Goal: Task Accomplishment & Management: Manage account settings

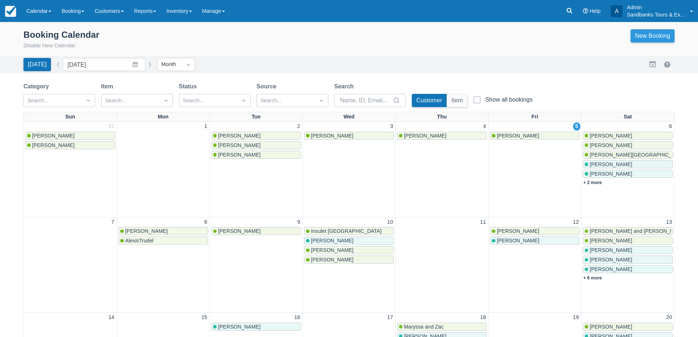
click at [663, 33] on link "New Booking" at bounding box center [653, 35] width 44 height 13
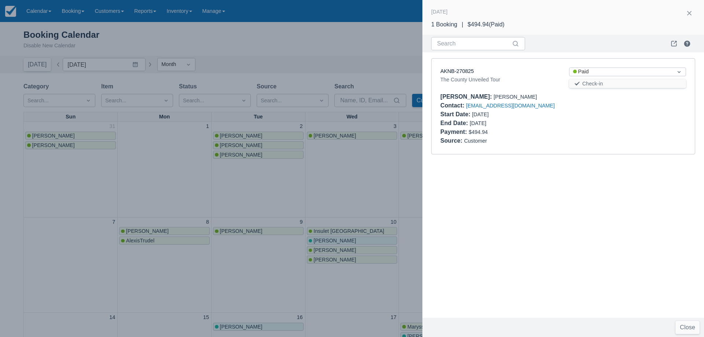
click at [382, 185] on div at bounding box center [352, 168] width 704 height 337
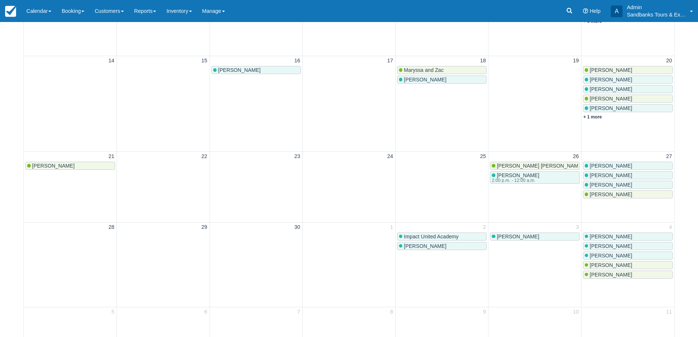
scroll to position [257, 0]
click at [33, 15] on link "Calendar" at bounding box center [38, 11] width 35 height 22
click at [46, 65] on link "Inventory" at bounding box center [51, 62] width 58 height 15
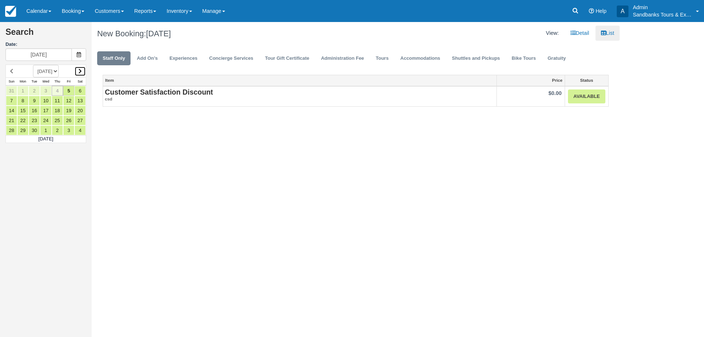
click at [83, 72] on link at bounding box center [79, 71] width 11 height 10
click at [78, 101] on link "11" at bounding box center [79, 101] width 11 height 10
type input "10/11/25"
click at [380, 59] on link "Tours" at bounding box center [382, 58] width 24 height 14
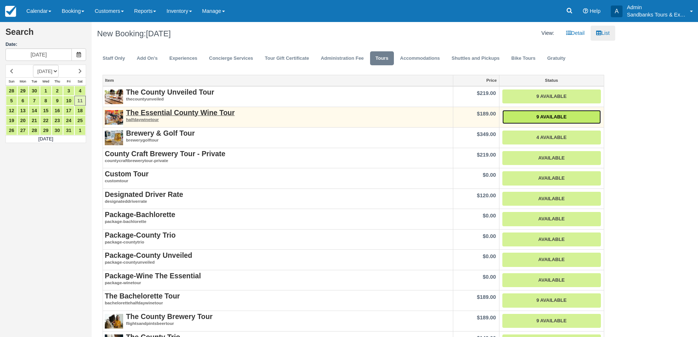
click at [563, 113] on link "9 Available" at bounding box center [552, 117] width 99 height 14
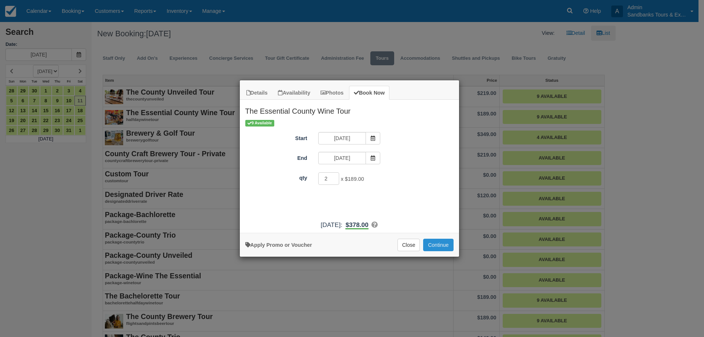
click at [447, 247] on button "Continue" at bounding box center [438, 245] width 30 height 12
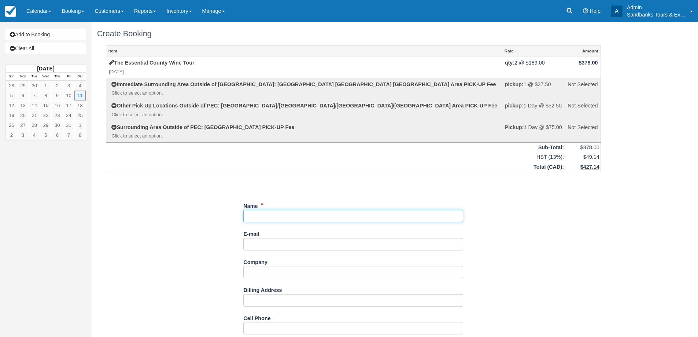
click at [278, 213] on input "Name" at bounding box center [353, 216] width 220 height 12
type input "[PERSON_NAME] and [PERSON_NAME]"
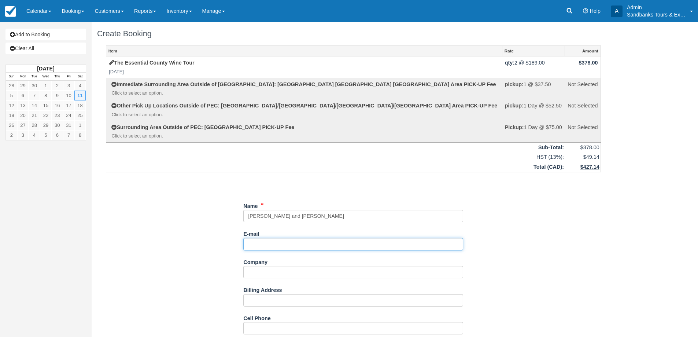
click at [266, 247] on input "E-mail" at bounding box center [353, 244] width 220 height 12
paste input "Allya Davidson <allya.davidson@gmail.com>"
drag, startPoint x: 286, startPoint y: 243, endPoint x: 241, endPoint y: 243, distance: 44.4
click at [333, 240] on input "allya.davidson@gmail.com>" at bounding box center [353, 244] width 220 height 12
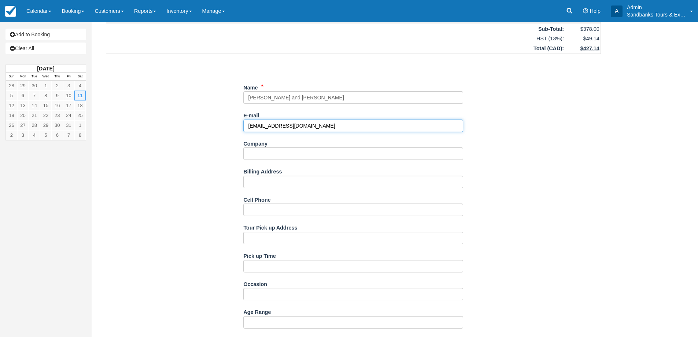
scroll to position [293, 0]
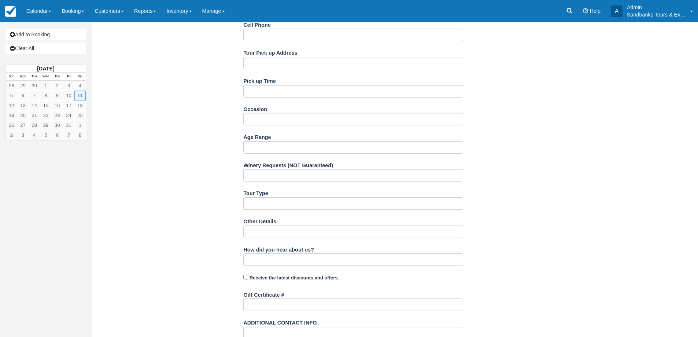
type input "allya.davidson@gmail.com"
click at [271, 170] on input "Winery Requests (NOT Guaranteed)" at bounding box center [353, 175] width 220 height 12
type input "Closson Chase, Domaine Darius, Karlo Estates or The Grange"
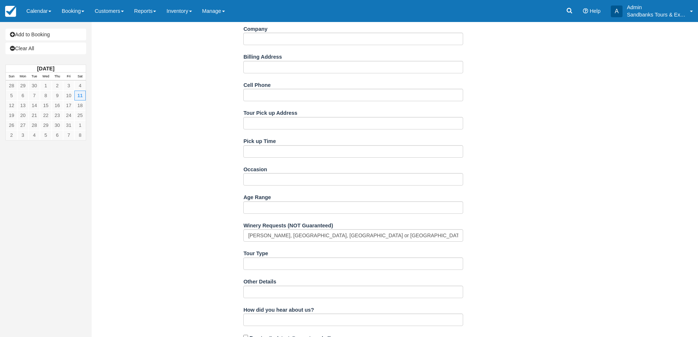
scroll to position [220, 0]
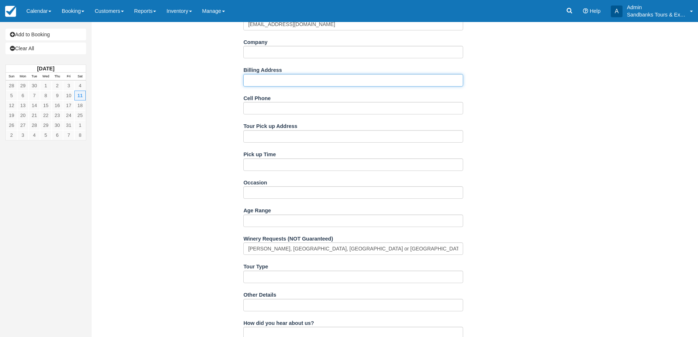
click at [272, 81] on input "Billing Address" at bounding box center [353, 80] width 220 height 12
paste input "96 Ava Rd Toronto, ON M6C1W1"
type input "96 Ava Rd Toronto, ON M6C1W1"
click at [211, 102] on div "Item Rate Amount The Essential County Wine Tour Sat Oct 11, 2025 qty: 2 @ $189.…" at bounding box center [353, 153] width 513 height 656
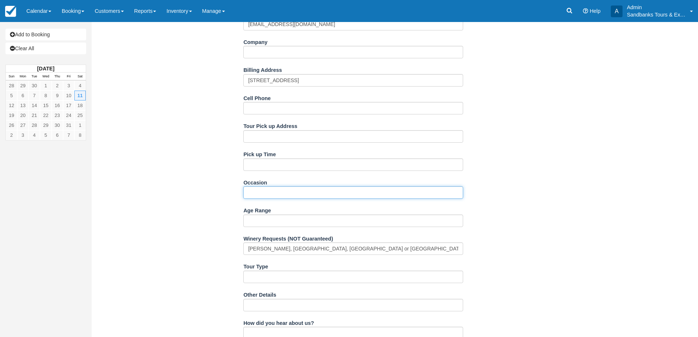
click at [280, 197] on input "Occasion" at bounding box center [353, 192] width 220 height 12
paste input "Ben's 50th Birthday"
type input "Ben's 50th Birthday"
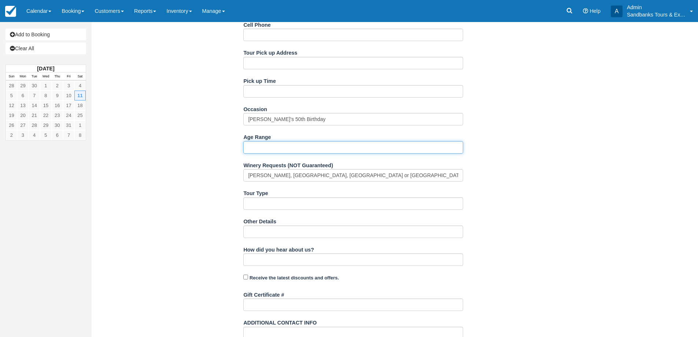
click at [276, 147] on input "Age Range" at bounding box center [353, 147] width 220 height 12
paste input "38 and 50"
type input "38 and 50"
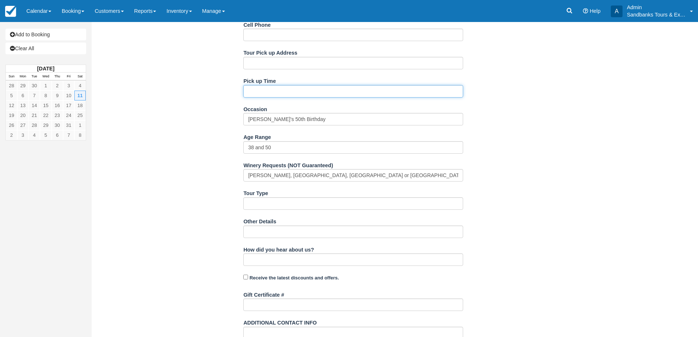
click at [268, 91] on input "Pick up Time" at bounding box center [353, 91] width 220 height 12
type input "The Royal Brunch Reservation at 11:00am, after 12:00pm"
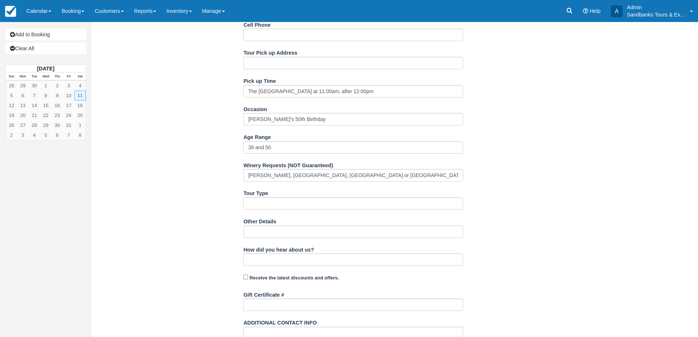
click at [216, 168] on div "Item Rate Amount The Essential County Wine Tour Sat Oct 11, 2025 qty: 2 @ $189.…" at bounding box center [353, 80] width 513 height 656
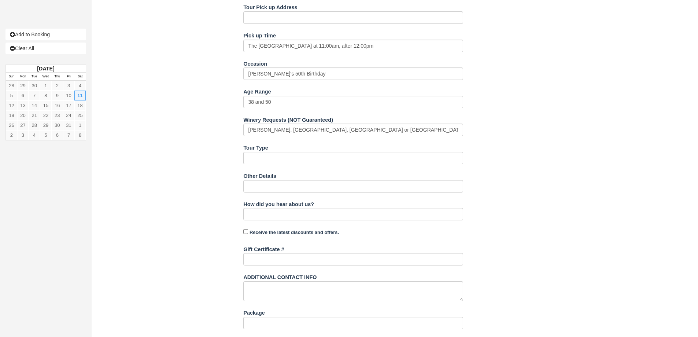
scroll to position [382, 0]
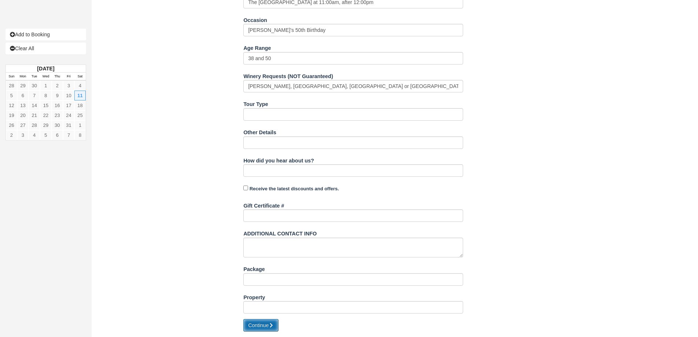
click at [261, 321] on button "Continue" at bounding box center [260, 325] width 35 height 12
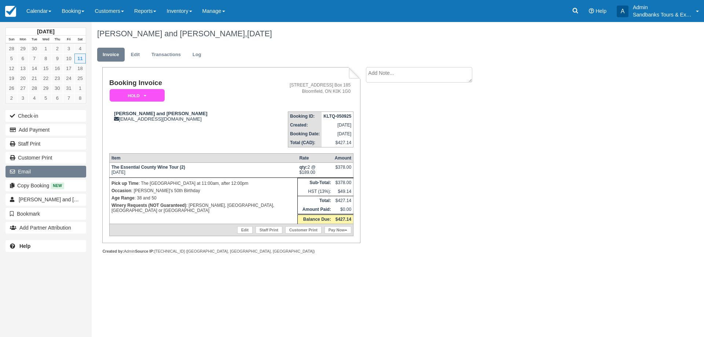
click at [59, 177] on button "Email" at bounding box center [45, 172] width 81 height 12
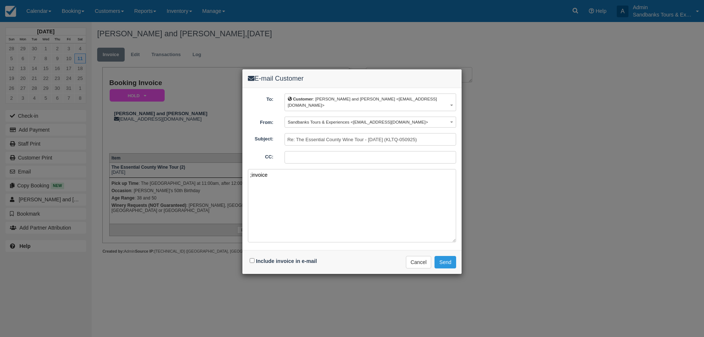
paste textarea "Please see your booking invoice below for a XXX tour for your group of XXX for …"
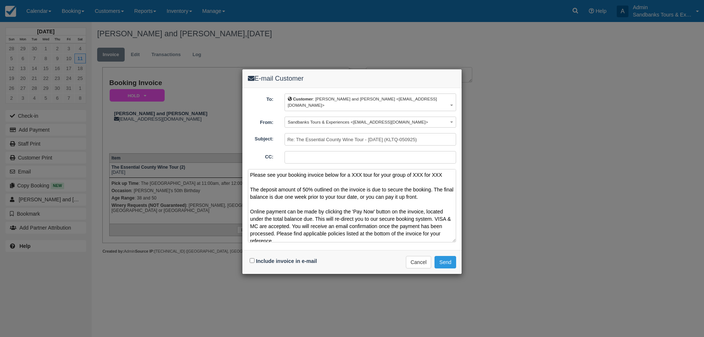
drag, startPoint x: 445, startPoint y: 170, endPoint x: 353, endPoint y: 171, distance: 91.3
click at [353, 171] on textarea "Please see your booking invoice below for a XXX tour for your group of XXX for …" at bounding box center [352, 205] width 208 height 73
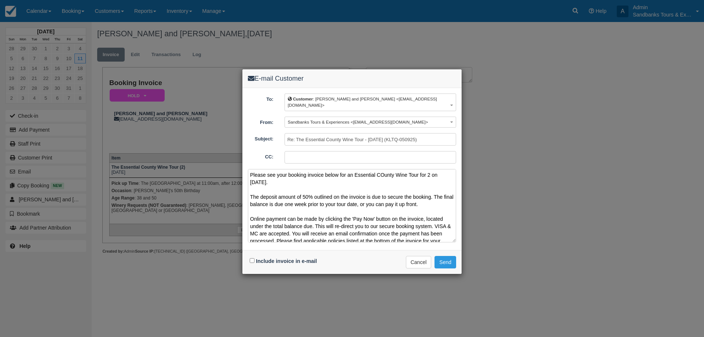
drag, startPoint x: 384, startPoint y: 169, endPoint x: 389, endPoint y: 169, distance: 4.4
click at [384, 169] on textarea "Please see your booking invoice below for an Essential COunty Wine Tour for 2 o…" at bounding box center [352, 205] width 208 height 73
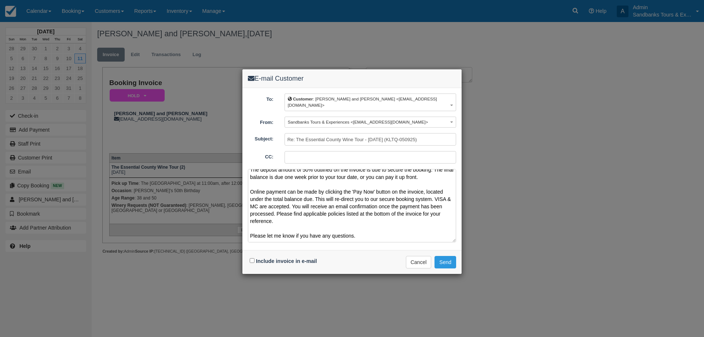
scroll to position [48, 0]
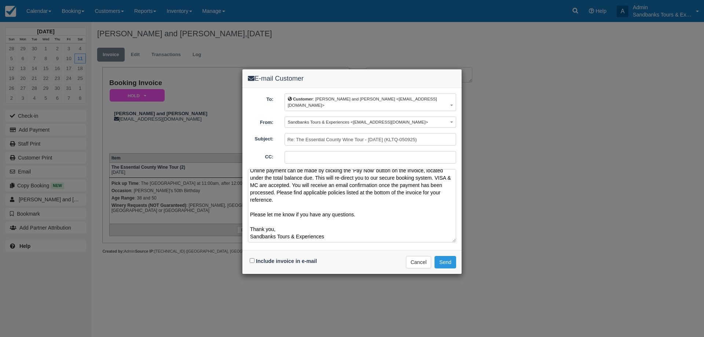
type textarea "Please see your booking invoice below for an Essential County Wine Tour for 2 o…"
click at [254, 258] on input "Include invoice in e-mail" at bounding box center [252, 260] width 5 height 5
checkbox input "true"
click at [451, 256] on button "Send" at bounding box center [445, 262] width 22 height 12
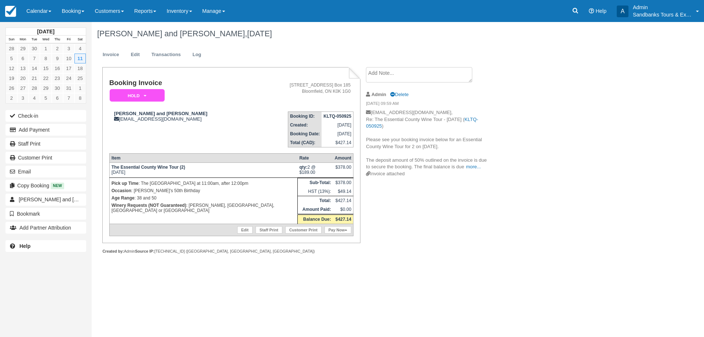
drag, startPoint x: 570, startPoint y: 152, endPoint x: 117, endPoint y: 8, distance: 475.9
click at [564, 148] on div "Allya Davidson and Ben Zigelstein, October 11 2025 Invoice Edit Transactions Lo…" at bounding box center [356, 146] width 528 height 248
click at [40, 14] on link "Calendar" at bounding box center [38, 11] width 35 height 22
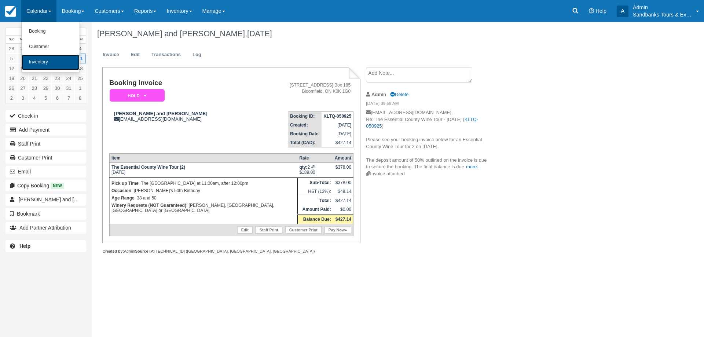
click at [43, 68] on link "Inventory" at bounding box center [51, 62] width 58 height 15
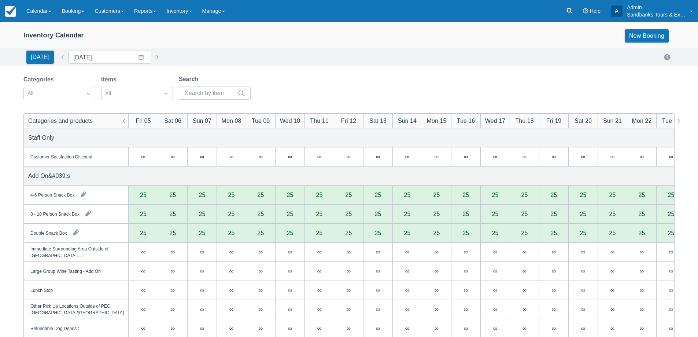
scroll to position [220, 0]
click at [16, 16] on link at bounding box center [10, 11] width 21 height 22
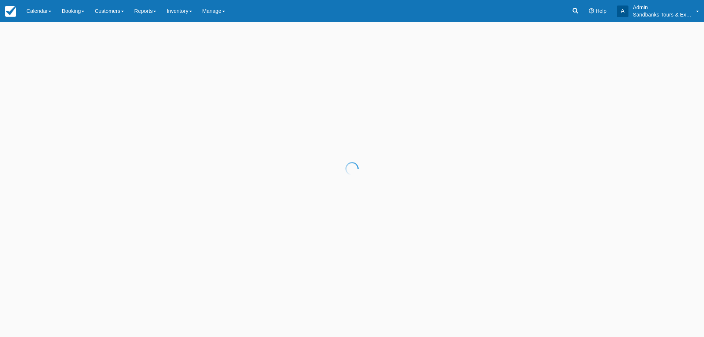
click at [36, 13] on div at bounding box center [352, 168] width 704 height 337
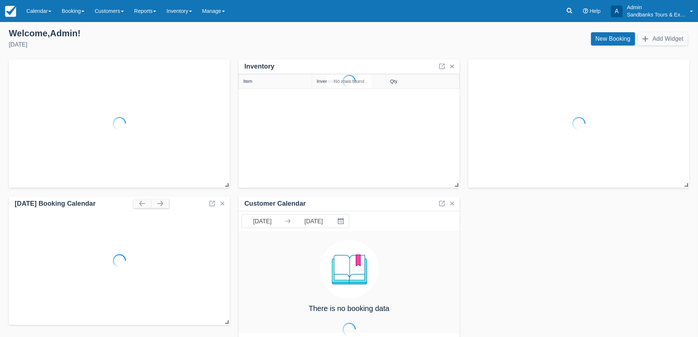
click at [36, 13] on link "Calendar" at bounding box center [38, 11] width 35 height 22
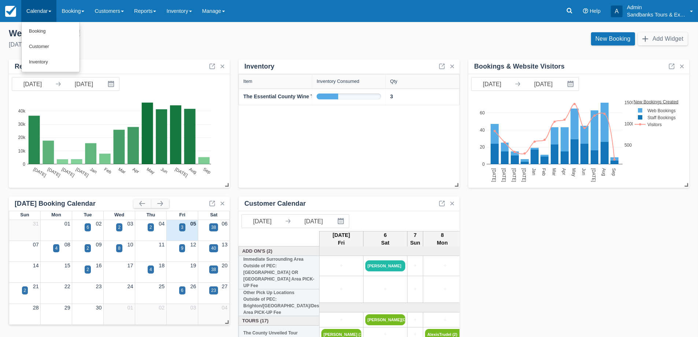
click at [48, 71] on ul "Booking Customer Inventory" at bounding box center [50, 47] width 59 height 50
click at [40, 12] on link "Calendar" at bounding box center [38, 11] width 35 height 22
click at [44, 59] on link "Inventory" at bounding box center [51, 62] width 58 height 15
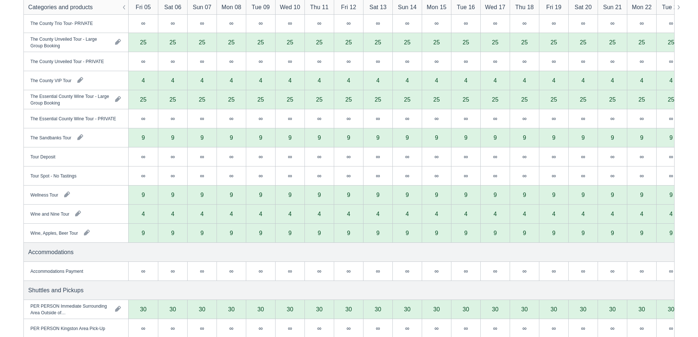
scroll to position [1141, 0]
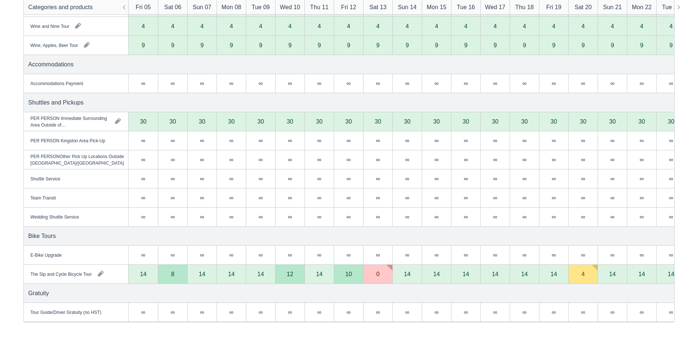
click at [147, 184] on div "∞ available ∞ booked ∞ total" at bounding box center [173, 184] width 59 height 38
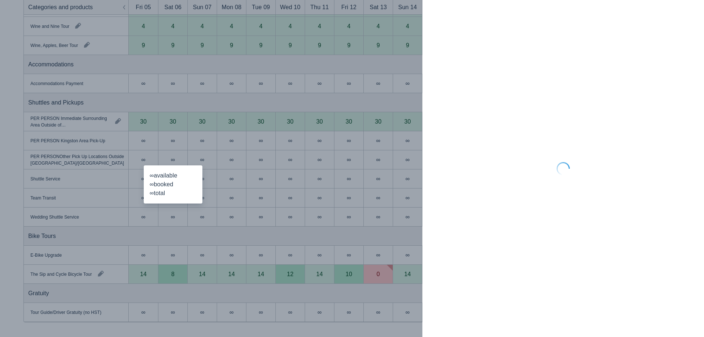
click at [146, 182] on div "∞ available ∞ booked ∞ total" at bounding box center [173, 184] width 59 height 38
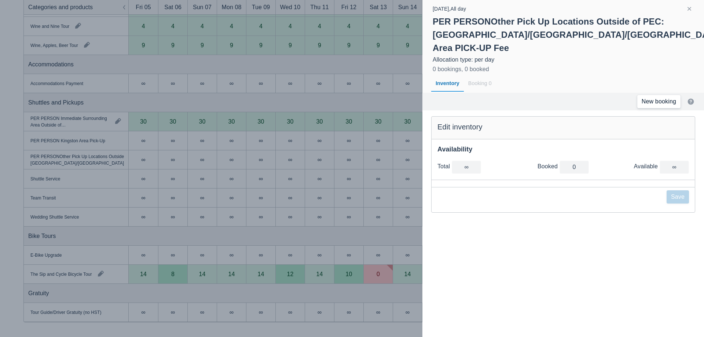
click at [667, 95] on link "New booking" at bounding box center [658, 101] width 43 height 13
click at [237, 197] on div at bounding box center [352, 168] width 704 height 337
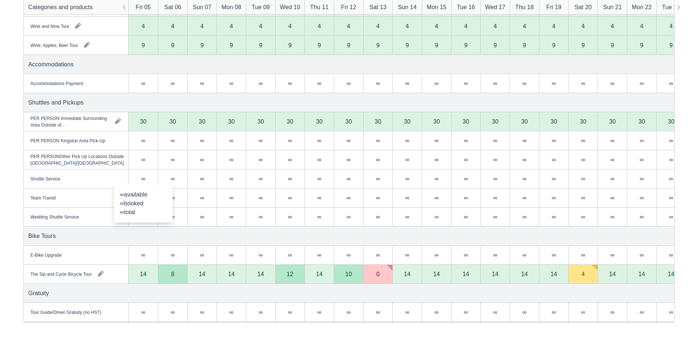
click at [143, 176] on div "∞" at bounding box center [143, 179] width 4 height 6
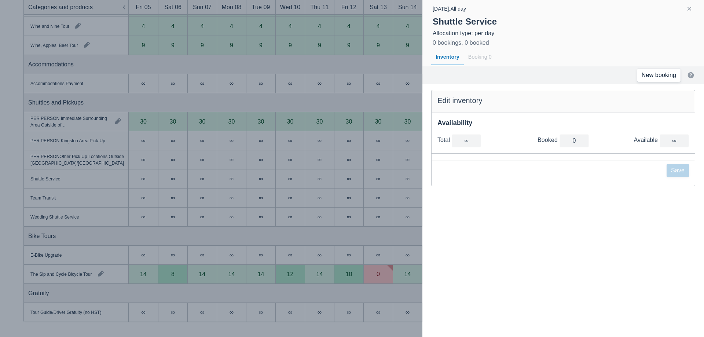
click at [652, 73] on link "New booking" at bounding box center [658, 75] width 43 height 13
click at [334, 153] on div at bounding box center [352, 168] width 704 height 337
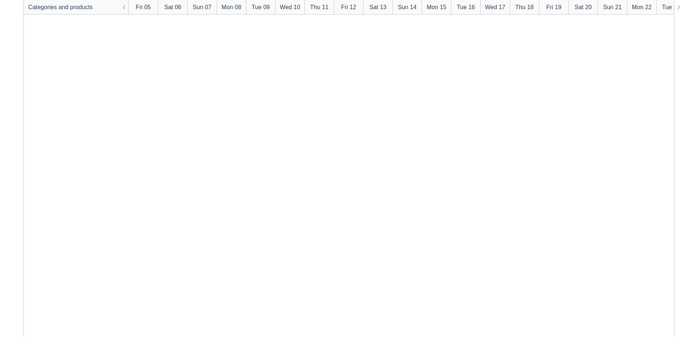
scroll to position [0, 0]
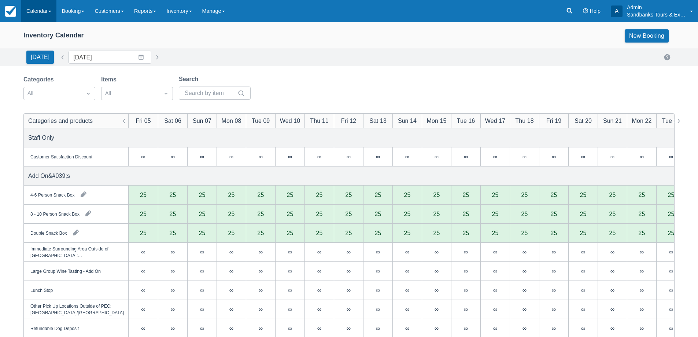
click at [37, 16] on link "Calendar" at bounding box center [38, 11] width 35 height 22
click at [38, 27] on link "Booking" at bounding box center [51, 31] width 58 height 15
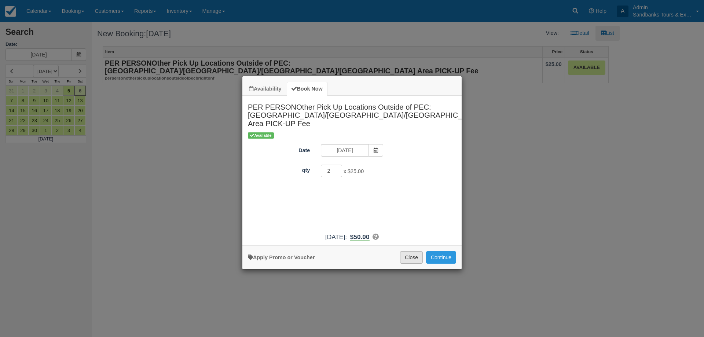
click at [412, 252] on button "Close" at bounding box center [411, 257] width 23 height 12
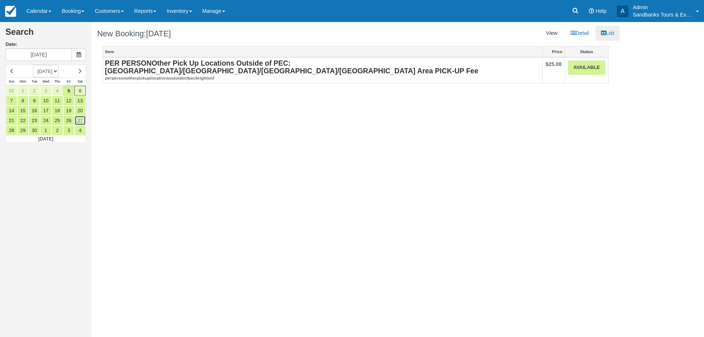
click at [77, 122] on link "27" at bounding box center [79, 120] width 11 height 10
type input "[DATE]"
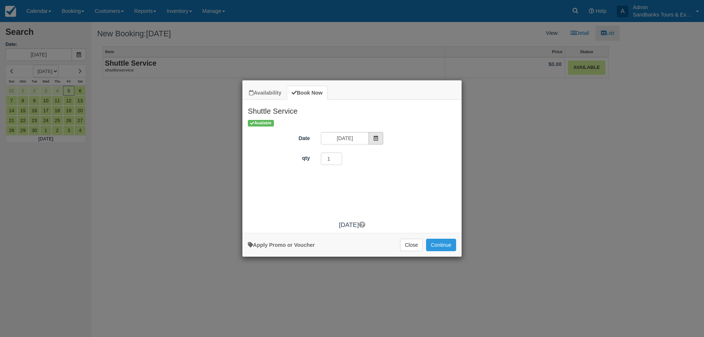
click at [373, 140] on span "Item Modal" at bounding box center [375, 138] width 15 height 12
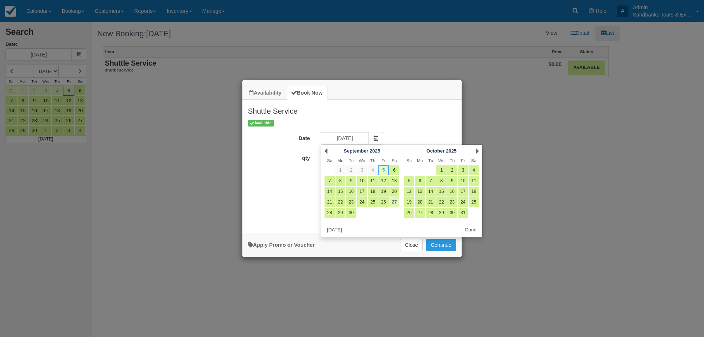
click at [396, 204] on link "27" at bounding box center [394, 202] width 10 height 10
type input "[DATE]"
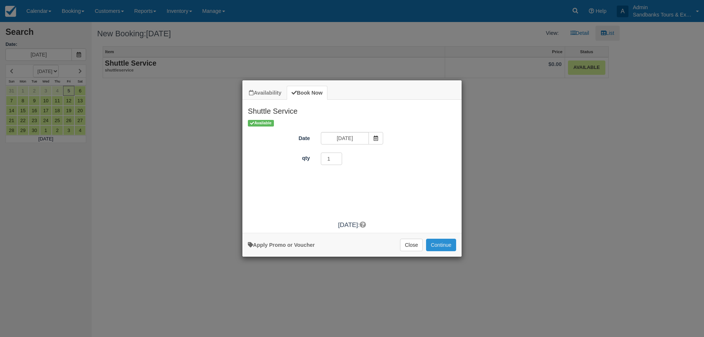
click at [442, 246] on button "Continue" at bounding box center [441, 245] width 30 height 12
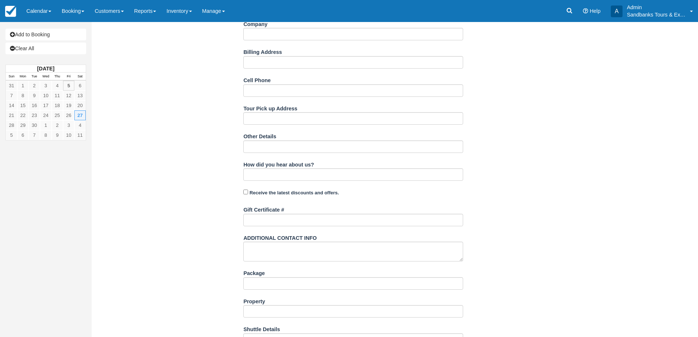
scroll to position [224, 0]
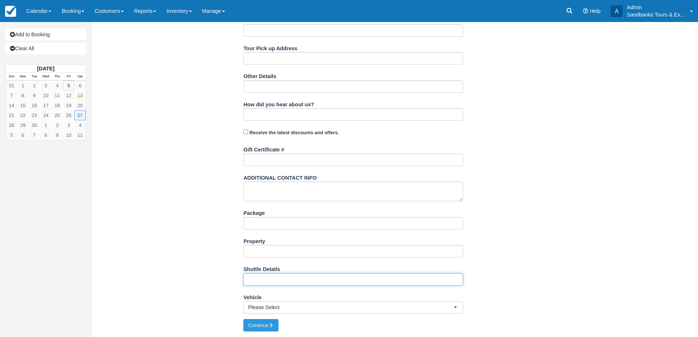
click at [270, 278] on input "Shuttle Details" at bounding box center [353, 279] width 220 height 12
paste input "Terms of Service No open alcohol permitted in our vehicles Our drivers have the…"
type input "Terms of Service No open alcohol permitted in our vehicles Our drivers have the…"
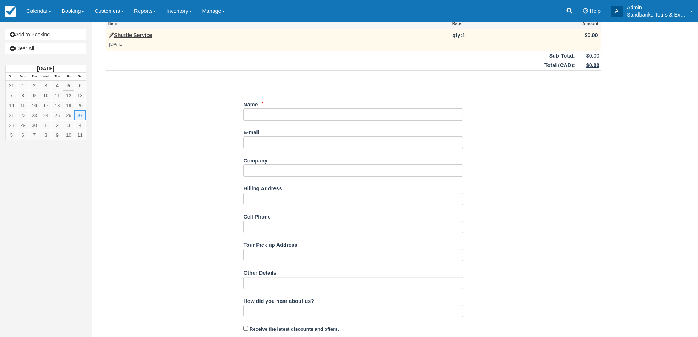
scroll to position [0, 0]
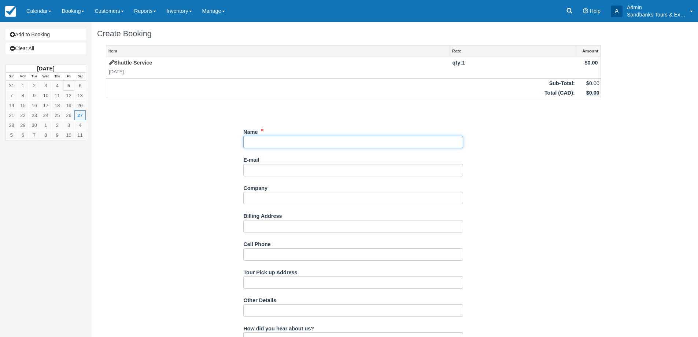
click at [256, 140] on input "Name" at bounding box center [353, 142] width 220 height 12
paste input "Jeff Cooke <jeffmcooke@gmail.com>"
drag, startPoint x: 337, startPoint y: 146, endPoint x: 275, endPoint y: 146, distance: 62.3
click at [275, 146] on input "Name" at bounding box center [353, 142] width 220 height 12
type input "[PERSON_NAME]"
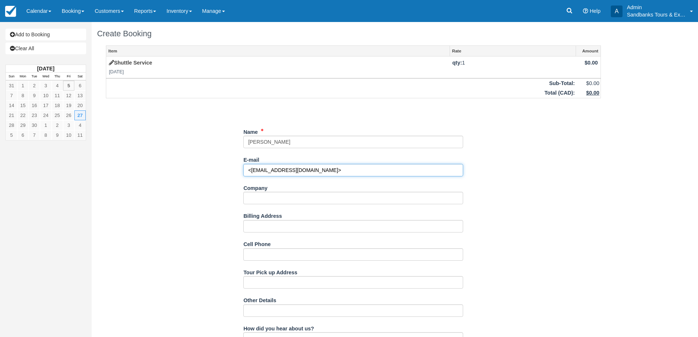
click at [326, 167] on input "<jeffmcooke@gmail.com>" at bounding box center [353, 170] width 220 height 12
click at [246, 171] on input "<jeffmcooke@gmail.com" at bounding box center [353, 170] width 220 height 12
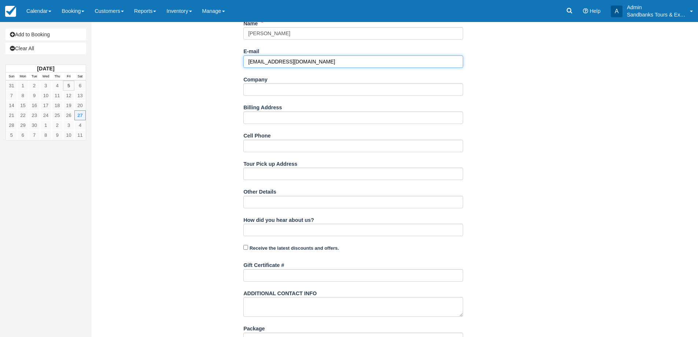
scroll to position [220, 0]
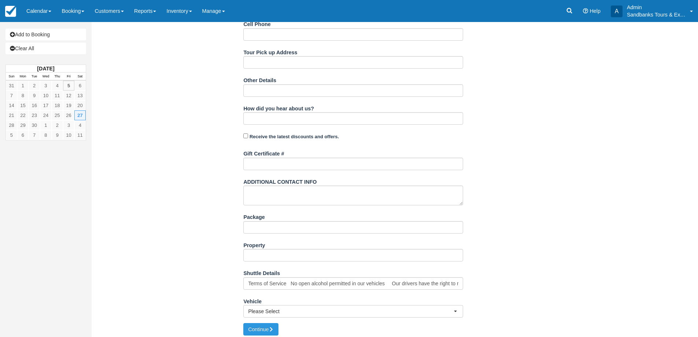
type input "[EMAIL_ADDRESS][DOMAIN_NAME]"
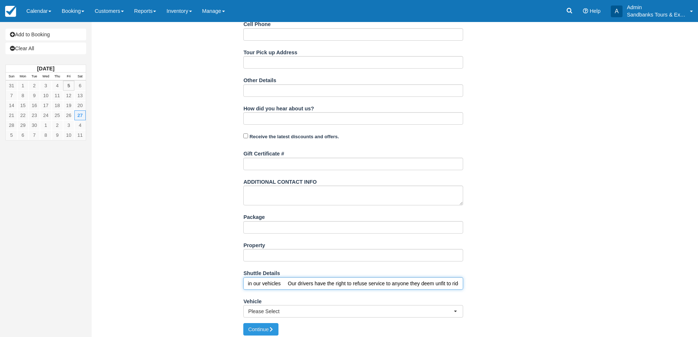
scroll to position [0, 396]
drag, startPoint x: 248, startPoint y: 286, endPoint x: 381, endPoint y: 301, distance: 133.6
click at [579, 285] on div "Item Rate Amount Shuttle Service Sat Sept 27, 2025 qty: 1 $0.00 Sub-Total: $0.0…" at bounding box center [353, 74] width 513 height 498
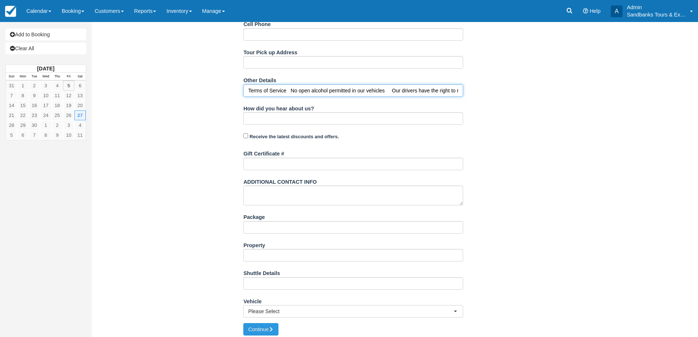
scroll to position [0, 0]
type input "Terms of Service No open alcohol permitted in our vehicles Our drivers have the…"
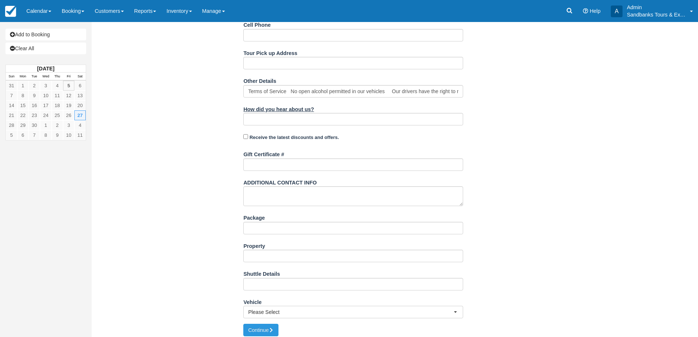
scroll to position [110, 0]
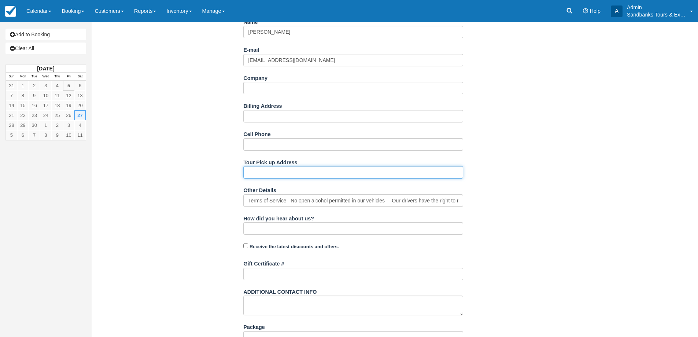
click at [268, 170] on input "Tour Pick up Address" at bounding box center [353, 172] width 220 height 12
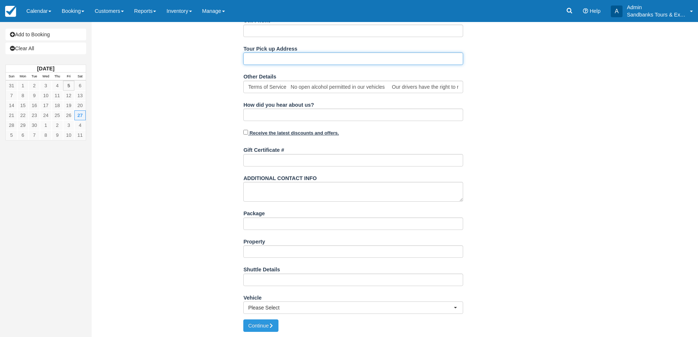
scroll to position [224, 0]
click at [263, 266] on label "Shuttle Details" at bounding box center [261, 268] width 37 height 10
click at [263, 273] on input "Shuttle Details" at bounding box center [353, 279] width 220 height 12
click at [261, 274] on input "Shuttle Details" at bounding box center [353, 279] width 220 height 12
paste input "Winery Shuttle, 9 -Passenger Vehicle: Free Pickup and Drop off within Prince Ed…"
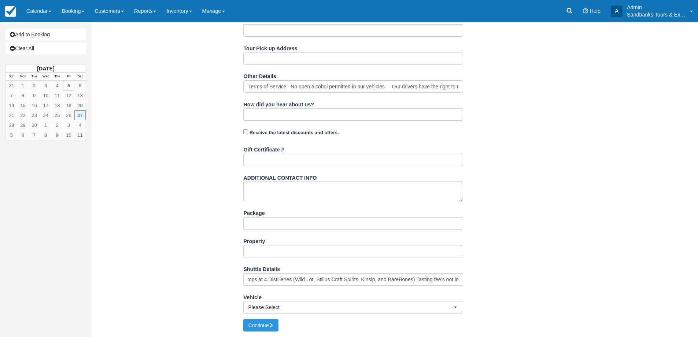
scroll to position [0, 0]
click at [424, 278] on input "Winery Shuttle, 9 -Passenger Vehicle: Free Pickup and Drop off within Prince Ed…" at bounding box center [353, 279] width 220 height 12
click at [366, 280] on input "Winery Shuttle, 9 -Passenger Vehicle: Free Pickup and Drop off within Prince Ed…" at bounding box center [353, 279] width 220 height 12
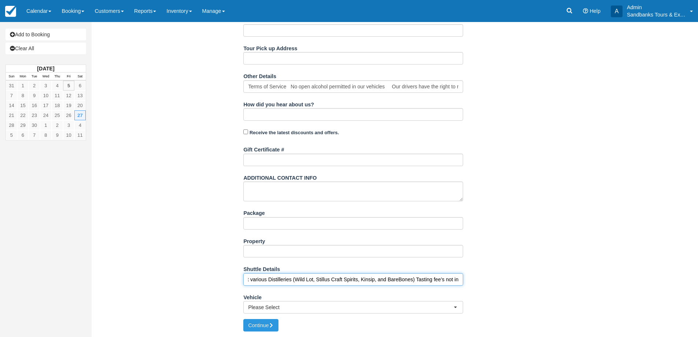
drag, startPoint x: 405, startPoint y: 277, endPoint x: 368, endPoint y: 285, distance: 37.5
click at [368, 285] on input "Winery Shuttle, 9 -Passenger Vehicle: Free Pickup and Drop off within Prince Ed…" at bounding box center [353, 279] width 220 height 12
paste input "Loch Mor Cider, Kinsip, Bare Bones, and Stock & Row"
type input "Winery Shuttle, 9 -Passenger Vehicle: Free Pickup and Drop off within Prince Ed…"
click at [515, 250] on div "Item Rate Amount Shuttle Service Sat Sept 27, 2025 qty: 1 $0.00 Sub-Total: $0.0…" at bounding box center [353, 70] width 513 height 498
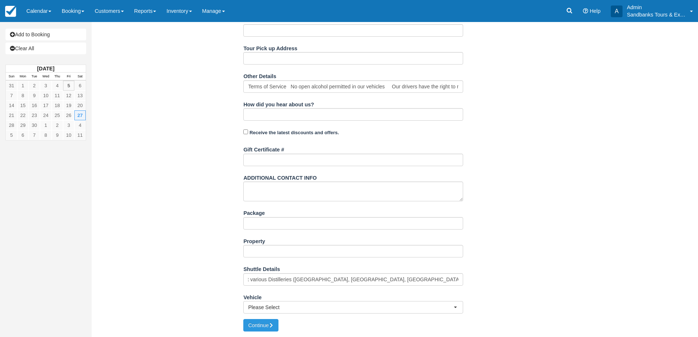
scroll to position [0, 0]
click at [276, 304] on span "Please Select" at bounding box center [351, 307] width 206 height 7
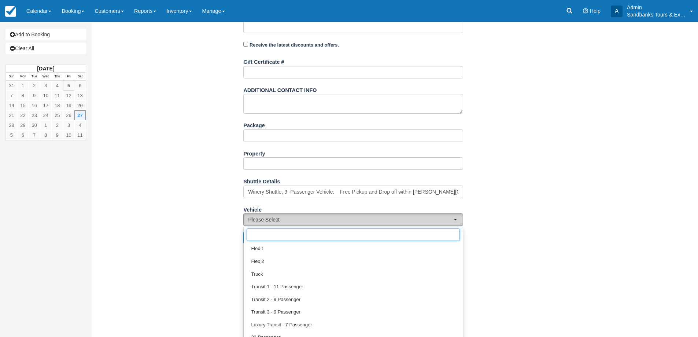
scroll to position [319, 0]
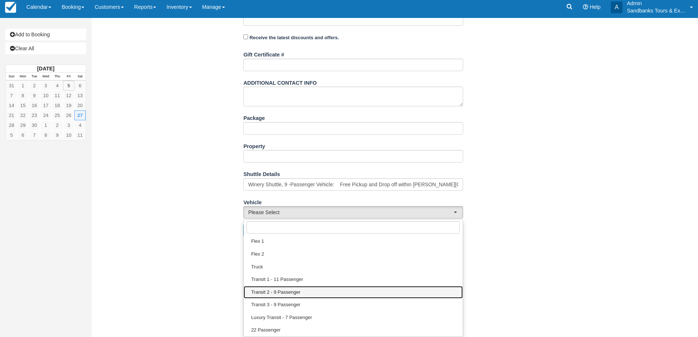
click at [278, 288] on link "Transit 2 - 9 Passenger" at bounding box center [353, 292] width 219 height 13
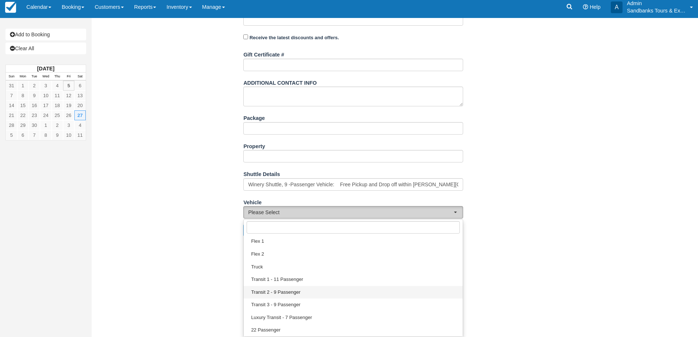
select select "Transit 2 - 9 Passenger"
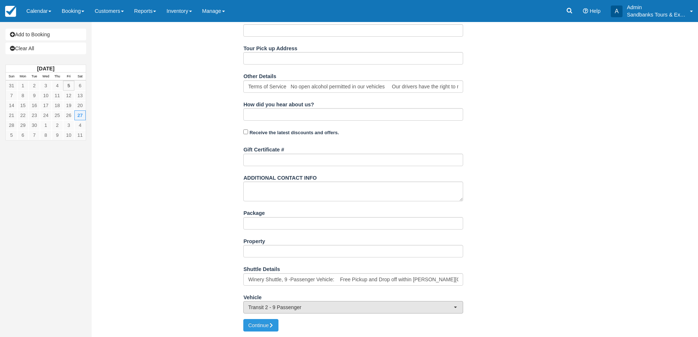
scroll to position [224, 0]
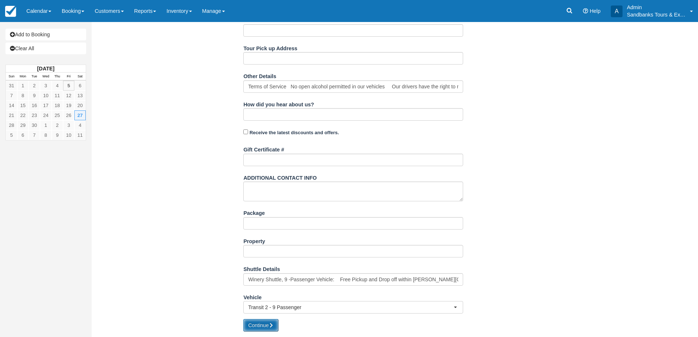
click at [258, 323] on button "Continue" at bounding box center [260, 325] width 35 height 12
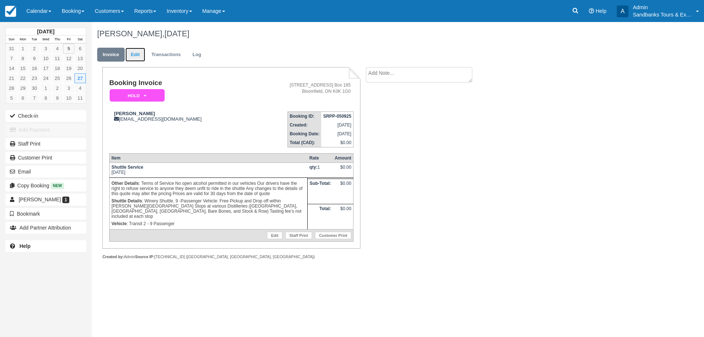
click at [139, 60] on link "Edit" at bounding box center [135, 55] width 20 height 14
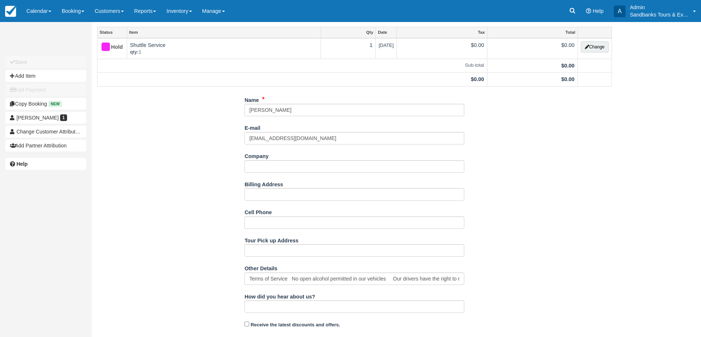
scroll to position [73, 0]
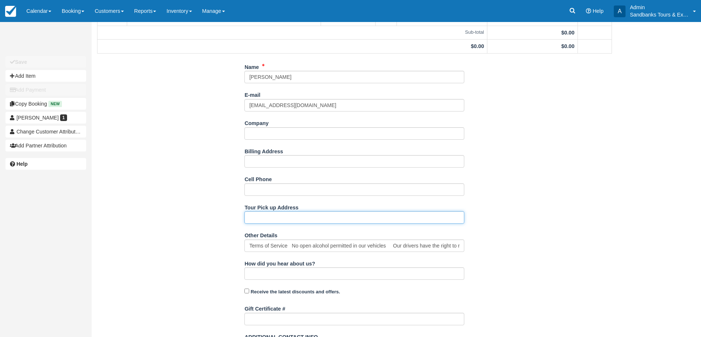
click at [265, 221] on input "Tour Pick up Address" at bounding box center [355, 217] width 220 height 12
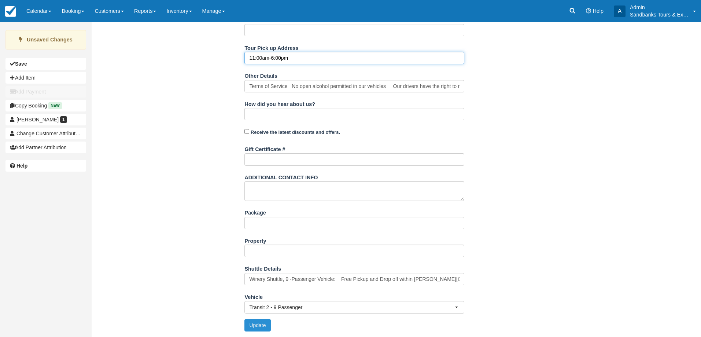
type input "11:00am-6:00pm"
click at [255, 326] on button "Update" at bounding box center [258, 325] width 26 height 12
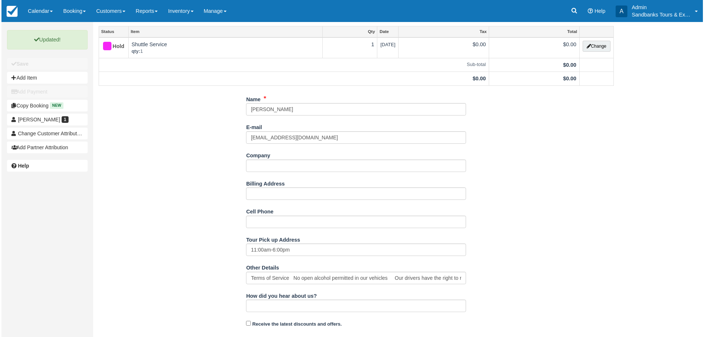
scroll to position [0, 0]
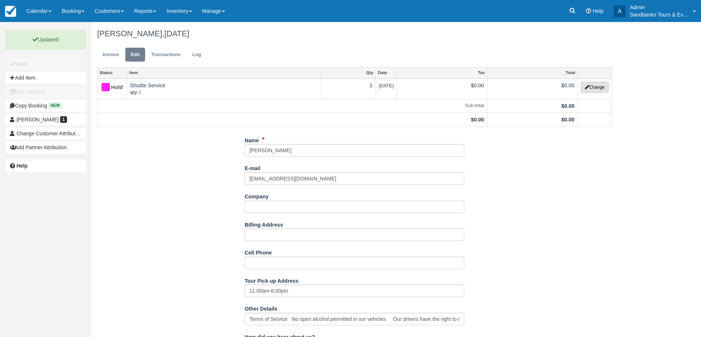
click at [603, 87] on button "Change" at bounding box center [595, 87] width 28 height 11
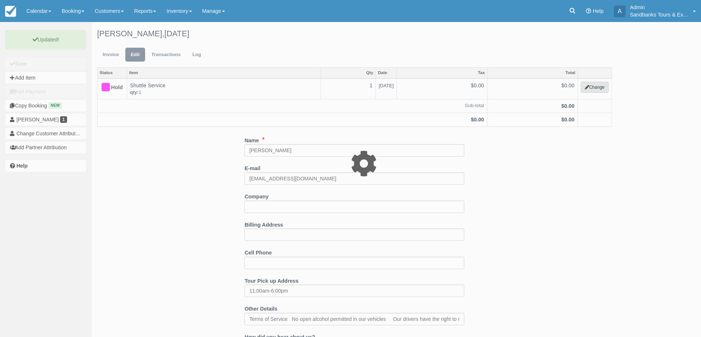
select select "6"
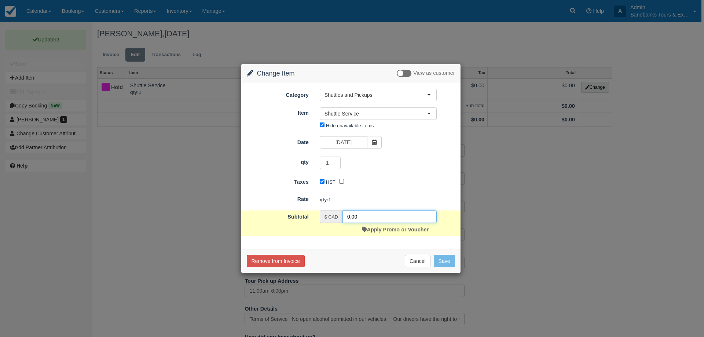
click at [349, 215] on input "0.00" at bounding box center [389, 216] width 94 height 12
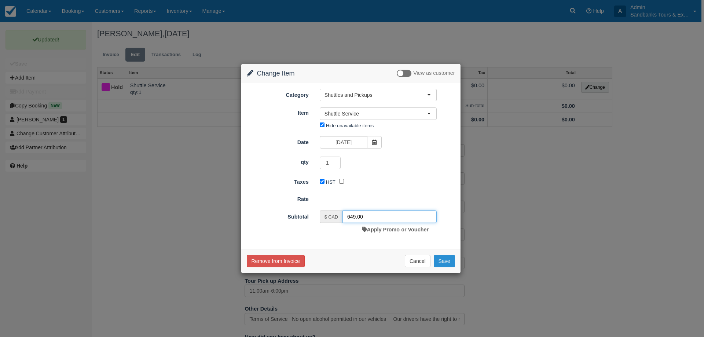
type input "649.00"
click at [444, 262] on button "Save" at bounding box center [444, 261] width 21 height 12
checkbox input "false"
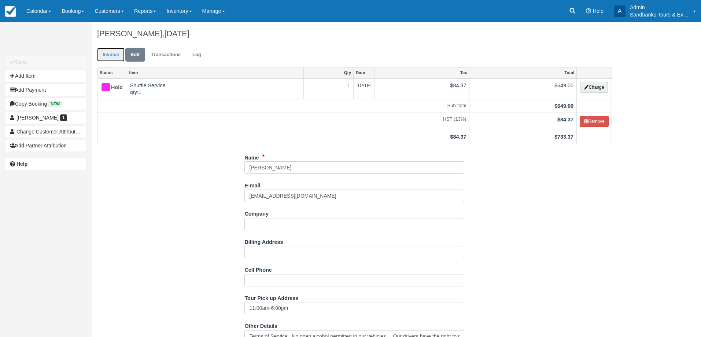
click at [116, 52] on link "Invoice" at bounding box center [110, 55] width 27 height 14
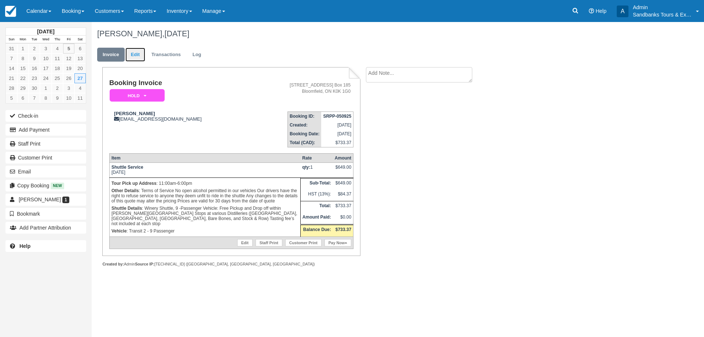
click at [130, 58] on link "Edit" at bounding box center [135, 55] width 20 height 14
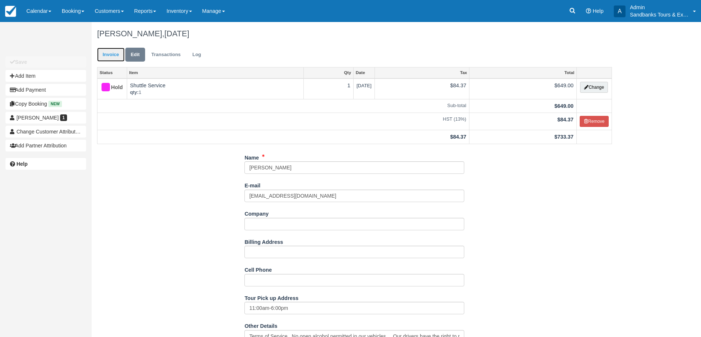
click at [104, 59] on link "Invoice" at bounding box center [110, 55] width 27 height 14
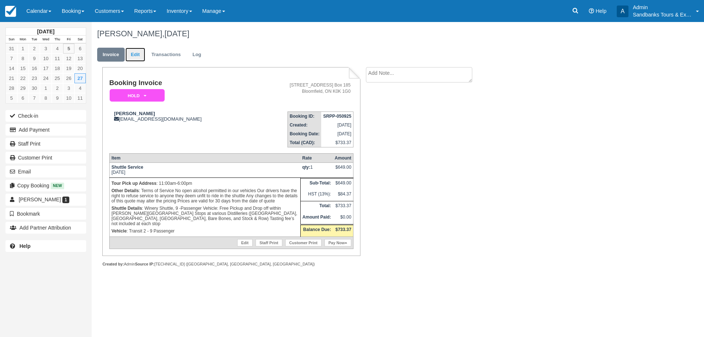
click at [140, 60] on link "Edit" at bounding box center [135, 55] width 20 height 14
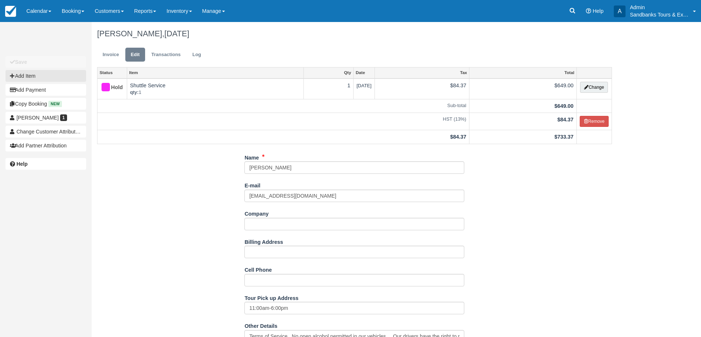
click at [46, 78] on button "Add Item" at bounding box center [45, 76] width 81 height 12
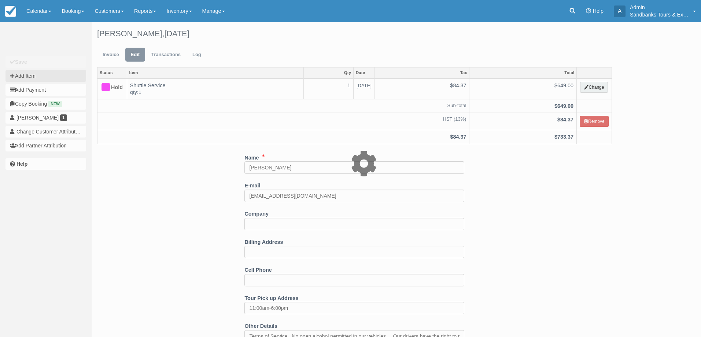
type input "0.00"
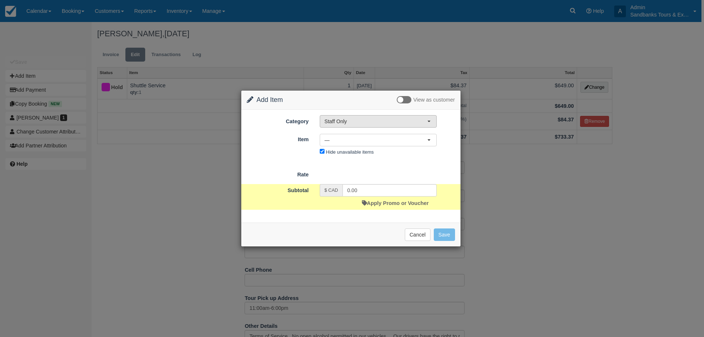
click at [342, 127] on button "Staff Only" at bounding box center [378, 121] width 117 height 12
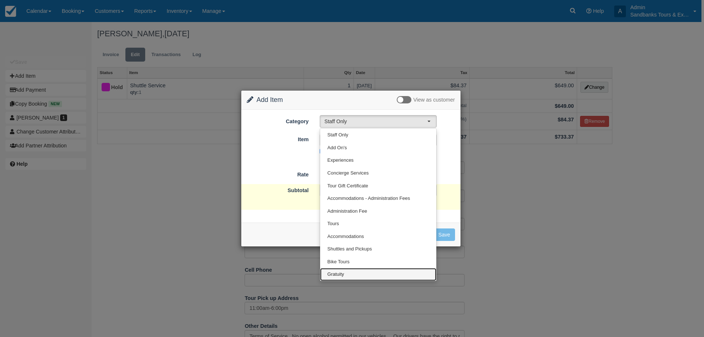
click at [342, 277] on span "Gratuity" at bounding box center [335, 274] width 17 height 7
select select "26"
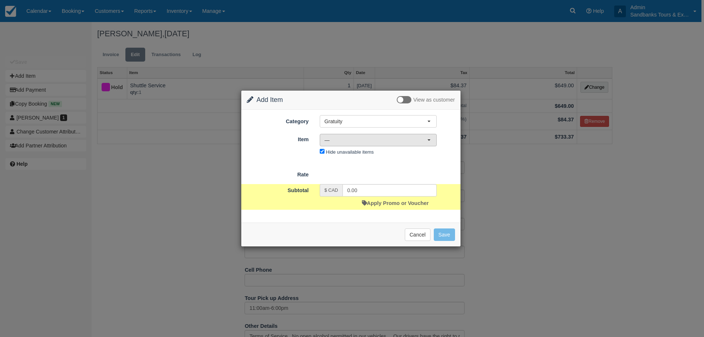
click at [337, 140] on span "—" at bounding box center [375, 139] width 103 height 7
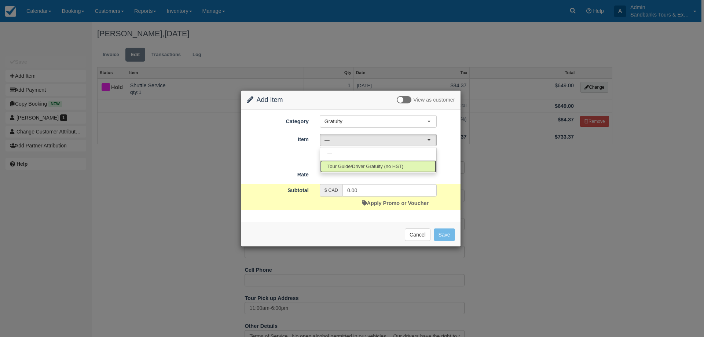
click at [346, 166] on span "Tour Guide/Driver Gratuity (no HST)" at bounding box center [365, 166] width 76 height 7
select select "36"
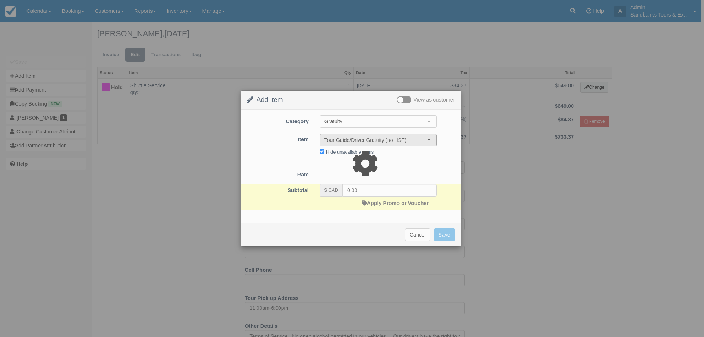
type input "10.00"
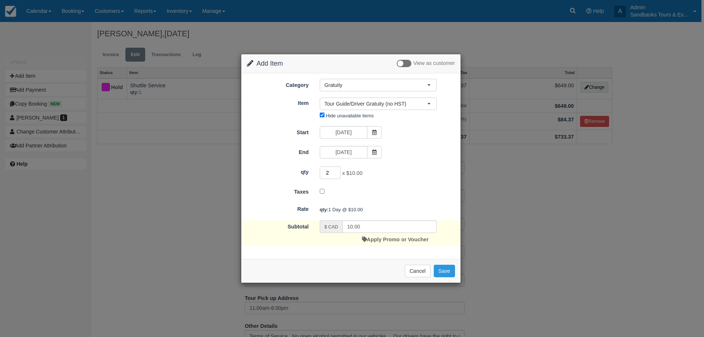
click at [335, 172] on input "2" at bounding box center [330, 172] width 21 height 12
click at [335, 172] on input "3" at bounding box center [330, 172] width 21 height 12
click at [335, 171] on input "4" at bounding box center [330, 172] width 21 height 12
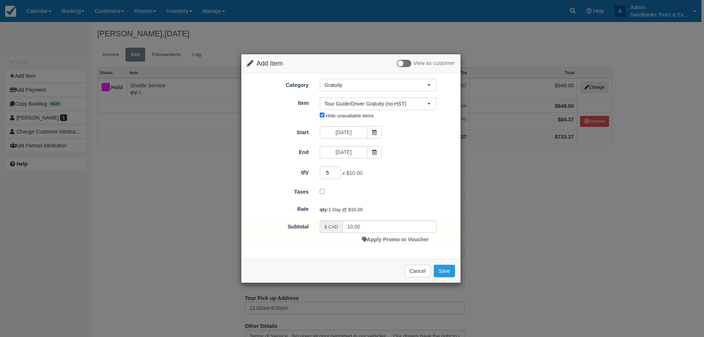
click at [335, 171] on input "5" at bounding box center [330, 172] width 21 height 12
click at [335, 171] on input "6" at bounding box center [330, 172] width 21 height 12
click at [335, 171] on input "7" at bounding box center [330, 172] width 21 height 12
type input "8"
click at [335, 171] on input "8" at bounding box center [330, 172] width 21 height 12
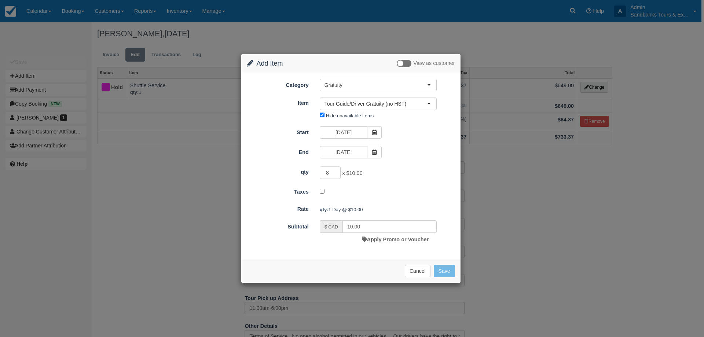
type input "80.00"
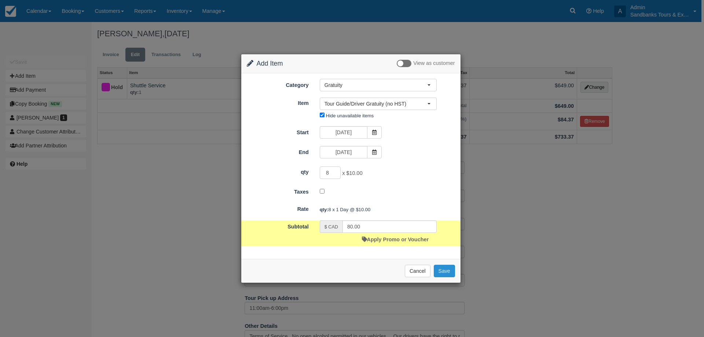
click at [444, 271] on button "Save" at bounding box center [444, 271] width 21 height 12
checkbox input "false"
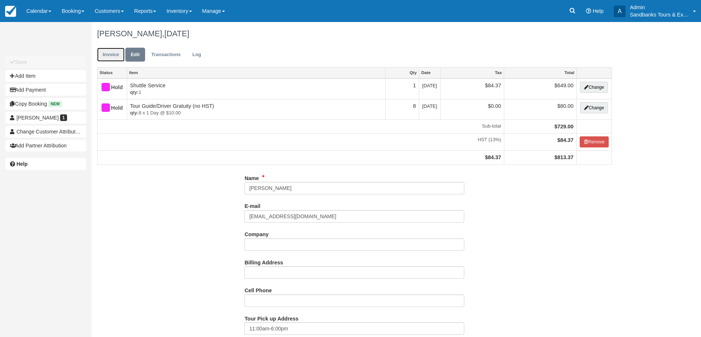
click at [115, 53] on link "Invoice" at bounding box center [110, 55] width 27 height 14
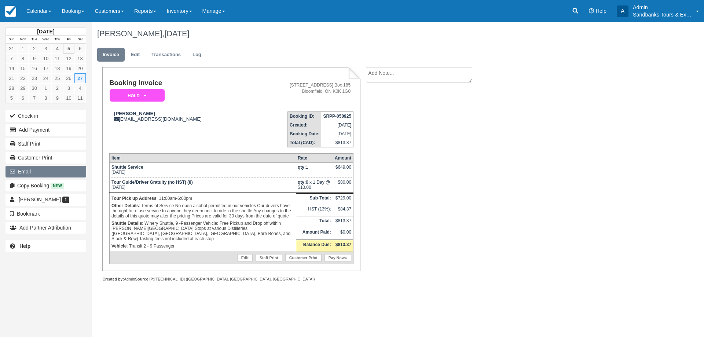
click at [36, 172] on button "Email" at bounding box center [45, 172] width 81 height 12
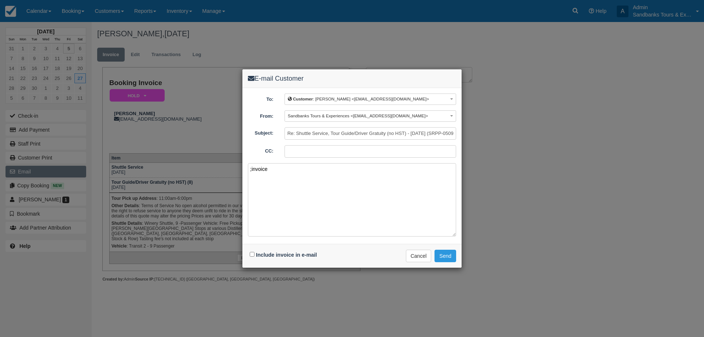
paste textarea "Please see your booking invoice below for a XXX tour for your group of XXX for …"
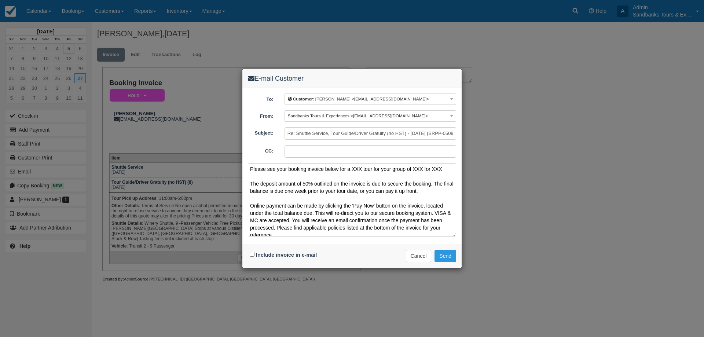
drag, startPoint x: 443, startPoint y: 168, endPoint x: 353, endPoint y: 168, distance: 89.8
click at [353, 168] on textarea "Please see your booking invoice below for a XXX tour for your group of XXX for …" at bounding box center [352, 199] width 208 height 73
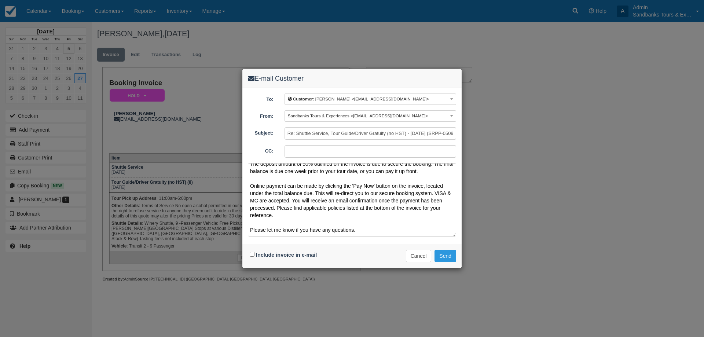
scroll to position [48, 0]
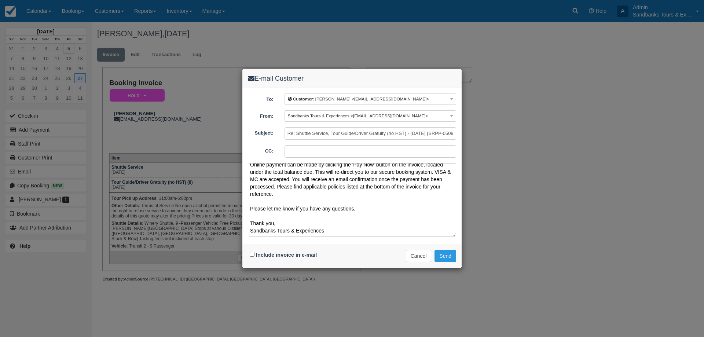
type textarea "Please see your booking invoice below for a Winery Shuttle for your group of 8 …"
click at [250, 255] on input "Include invoice in e-mail" at bounding box center [252, 254] width 5 height 5
checkbox input "true"
click at [448, 260] on button "Send" at bounding box center [445, 256] width 22 height 12
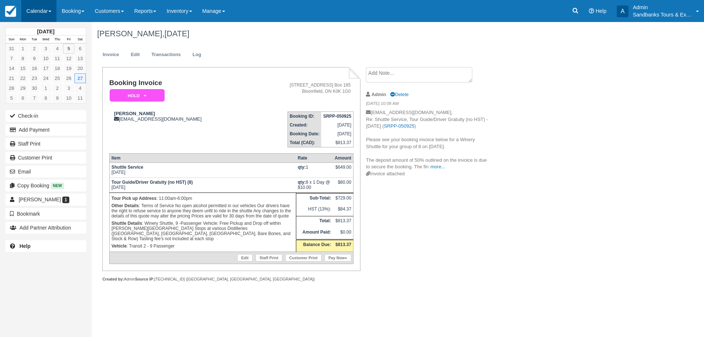
click at [34, 13] on link "Calendar" at bounding box center [38, 11] width 35 height 22
click at [42, 32] on link "Booking" at bounding box center [51, 31] width 58 height 15
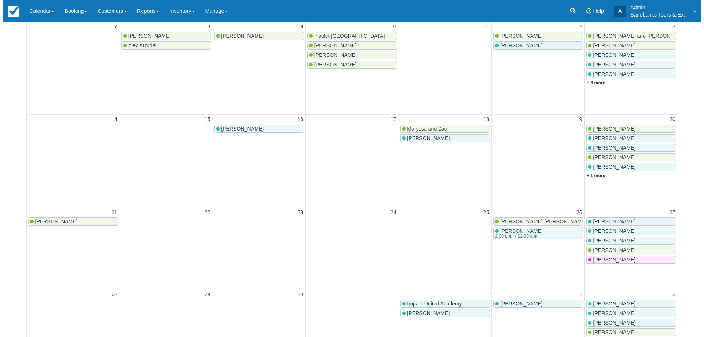
scroll to position [257, 0]
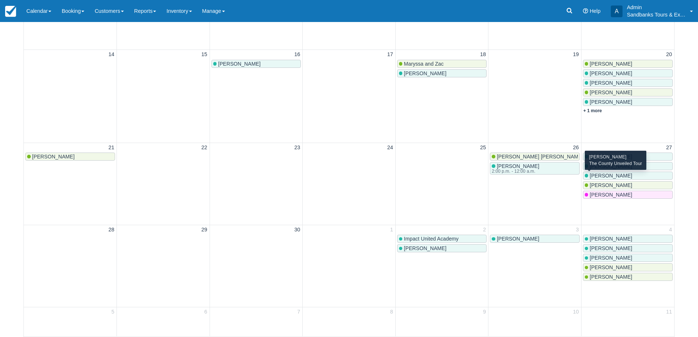
click at [610, 177] on span "[PERSON_NAME]" at bounding box center [611, 176] width 43 height 6
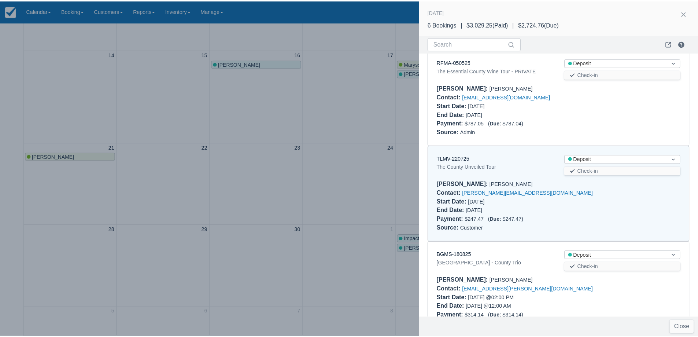
scroll to position [15, 0]
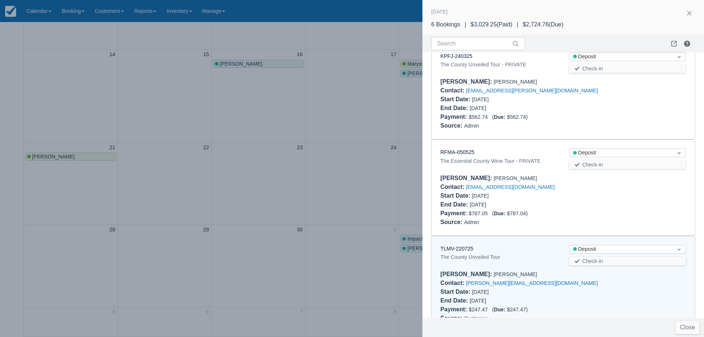
click at [312, 130] on div at bounding box center [352, 168] width 704 height 337
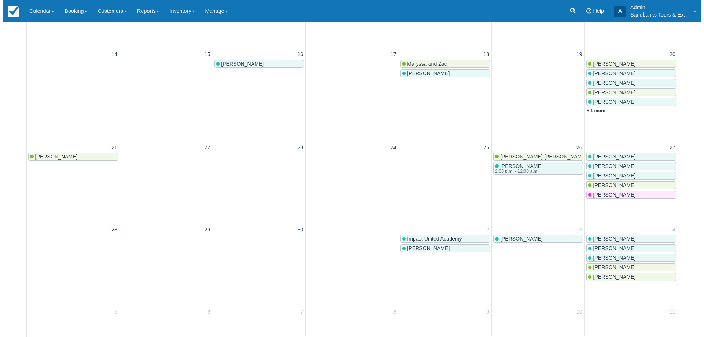
scroll to position [0, 0]
click at [620, 176] on span "Oleg Semenchuk" at bounding box center [611, 176] width 43 height 6
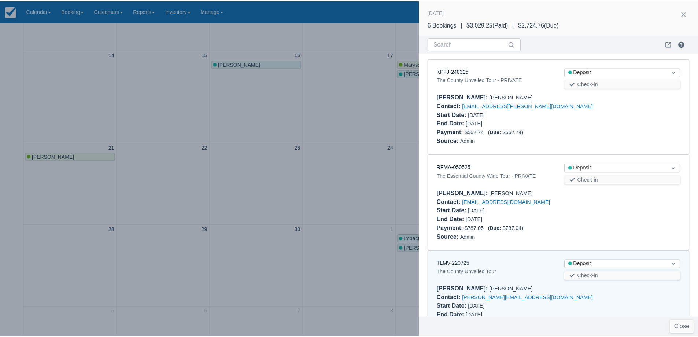
scroll to position [198, 0]
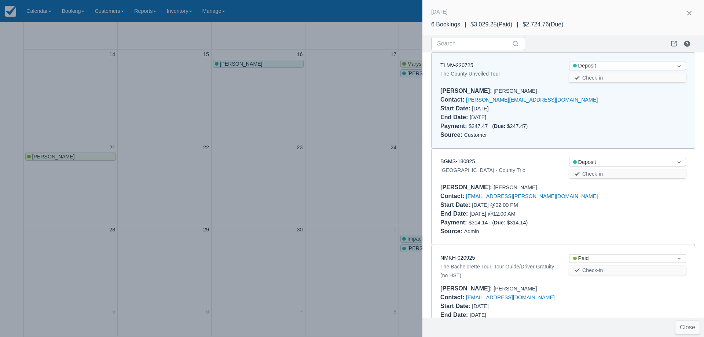
click at [337, 170] on div at bounding box center [352, 168] width 704 height 337
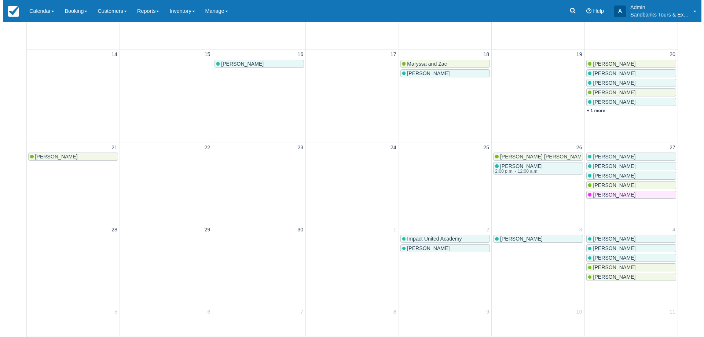
scroll to position [0, 0]
click at [641, 175] on div "Oleg Semenchuk" at bounding box center [628, 176] width 86 height 6
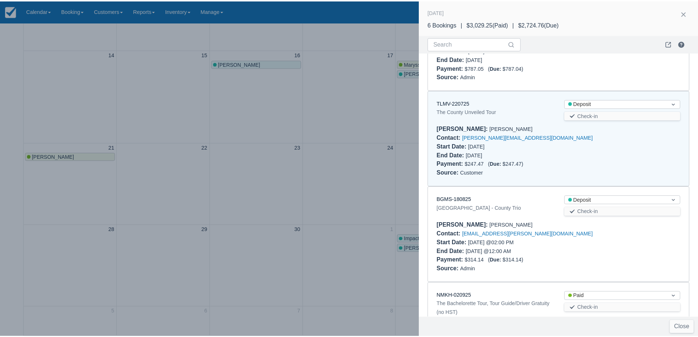
scroll to position [125, 0]
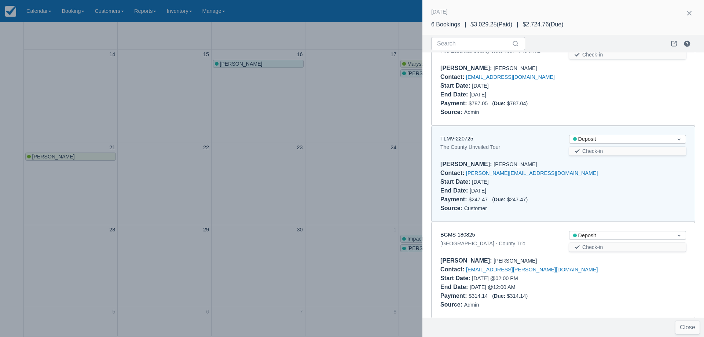
click at [243, 151] on div at bounding box center [352, 168] width 704 height 337
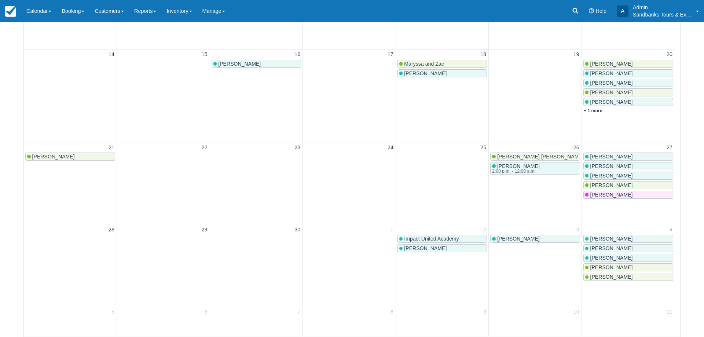
scroll to position [0, 0]
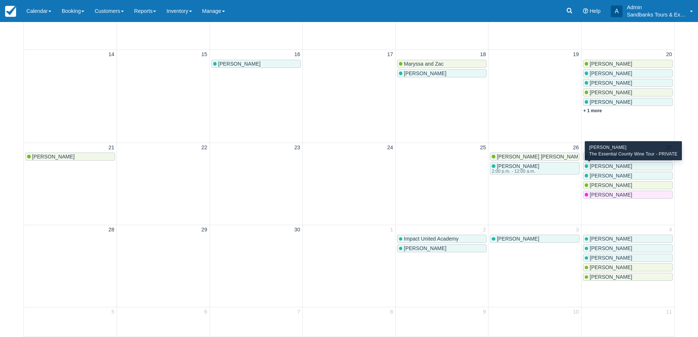
click at [617, 166] on span "[PERSON_NAME]" at bounding box center [611, 166] width 43 height 6
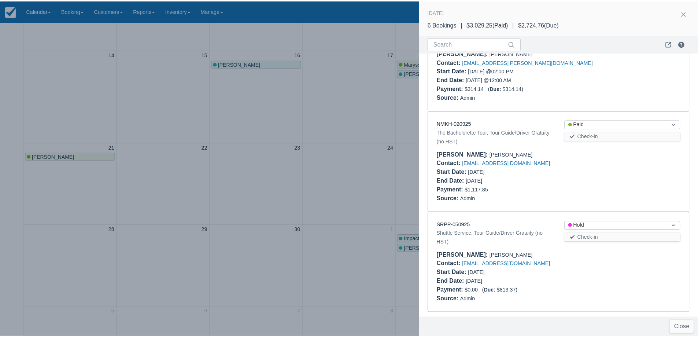
scroll to position [334, 0]
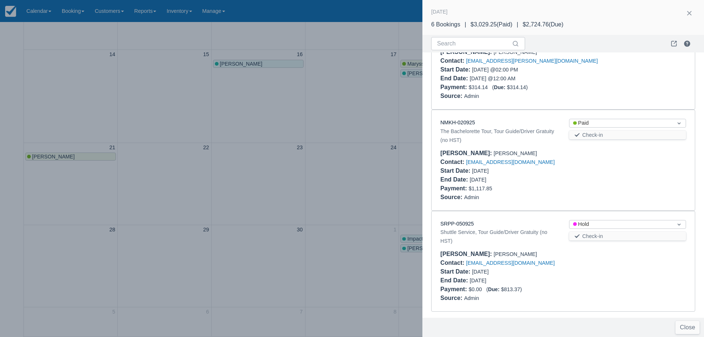
click at [296, 214] on div at bounding box center [352, 168] width 704 height 337
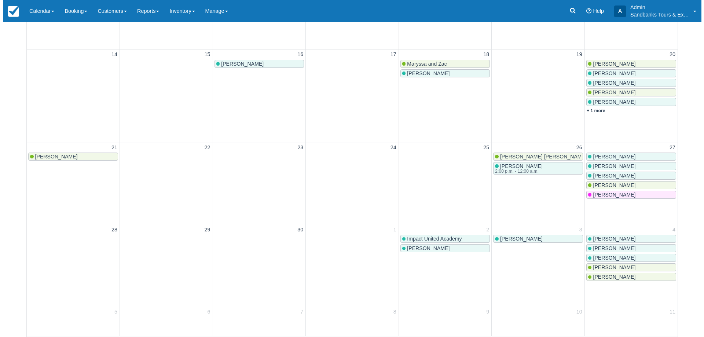
scroll to position [0, 0]
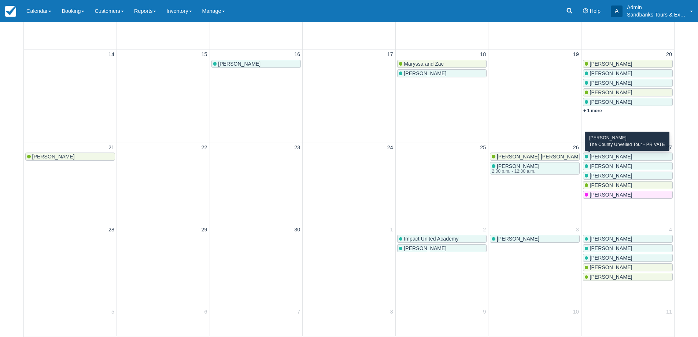
click at [603, 159] on span "[PERSON_NAME]" at bounding box center [611, 157] width 43 height 6
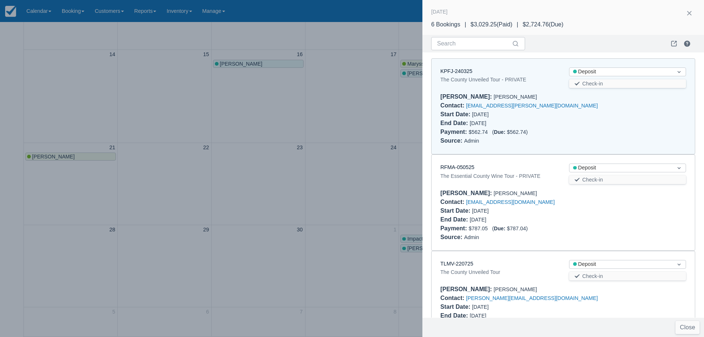
scroll to position [6, 0]
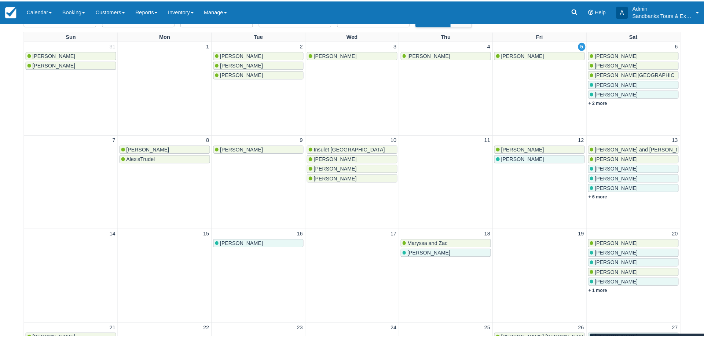
scroll to position [220, 0]
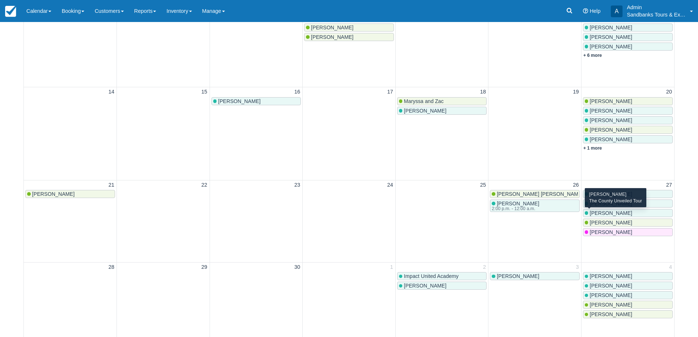
click at [615, 212] on span "[PERSON_NAME]" at bounding box center [611, 213] width 43 height 6
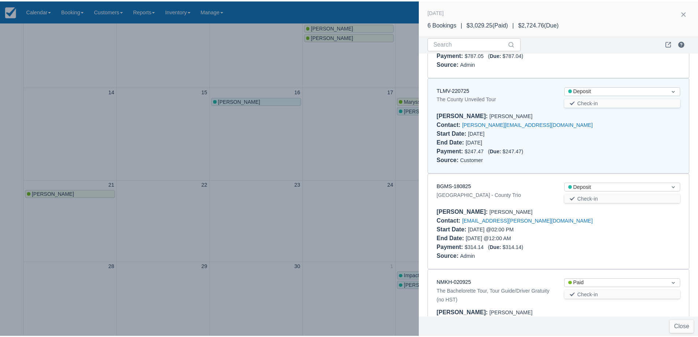
scroll to position [162, 0]
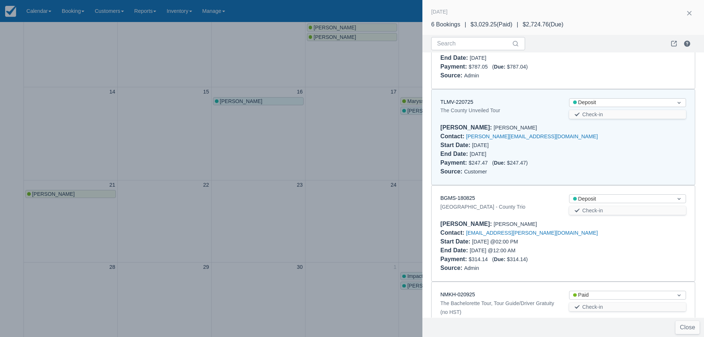
click at [294, 141] on div at bounding box center [352, 168] width 704 height 337
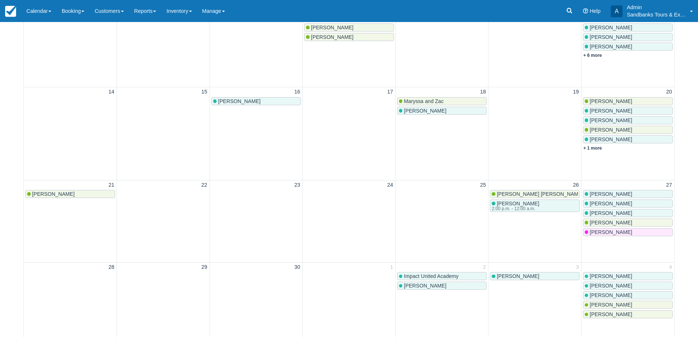
scroll to position [257, 0]
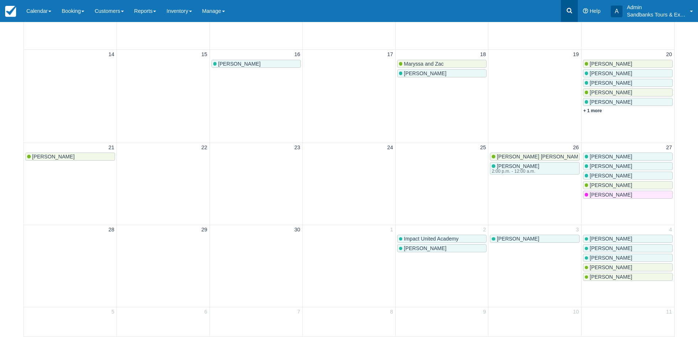
click at [571, 12] on icon at bounding box center [569, 10] width 5 height 5
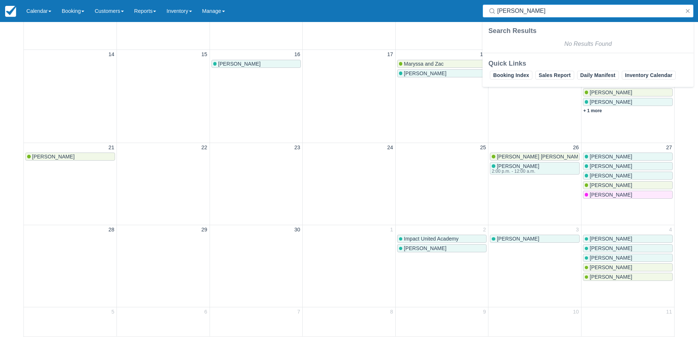
type input "Lindsay Evanson"
click at [693, 11] on div at bounding box center [588, 10] width 211 height 13
click at [690, 10] on button "button" at bounding box center [688, 11] width 9 height 9
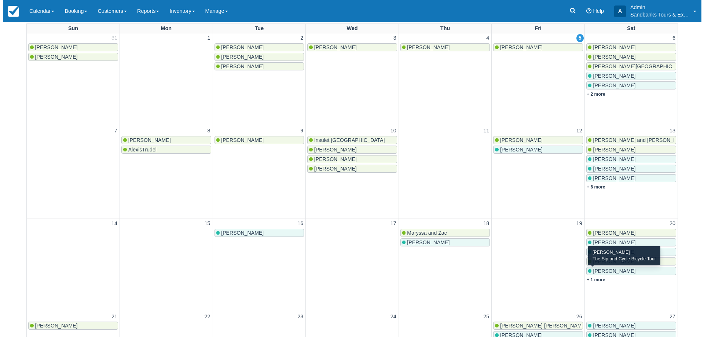
scroll to position [73, 0]
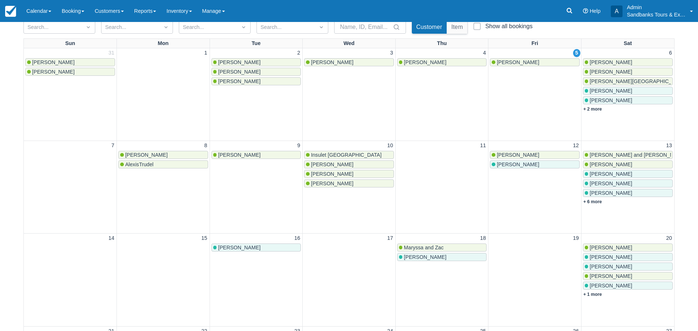
click at [608, 62] on span "Michelle Bui" at bounding box center [611, 62] width 43 height 6
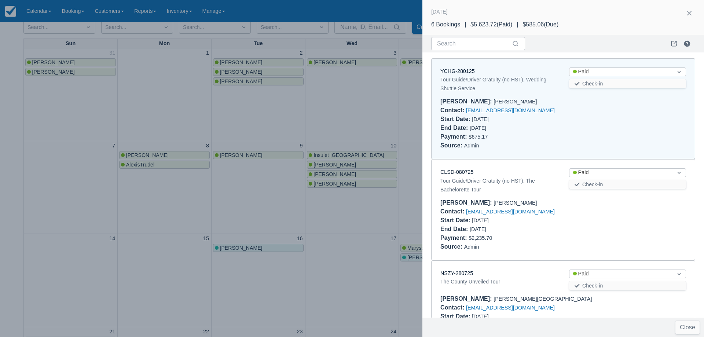
scroll to position [6, 0]
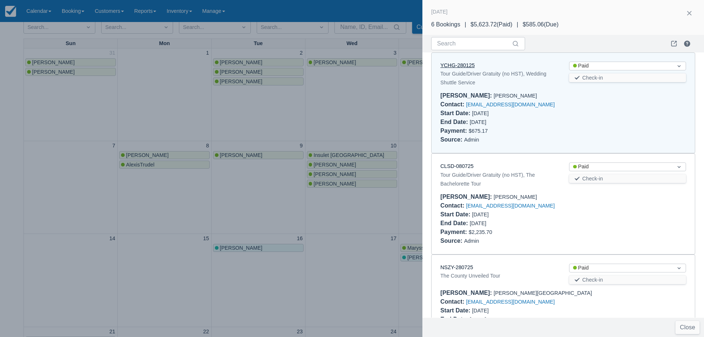
click at [461, 67] on link "YCHG-280125" at bounding box center [457, 65] width 34 height 6
click at [467, 167] on link "CLSD-080725" at bounding box center [456, 166] width 33 height 6
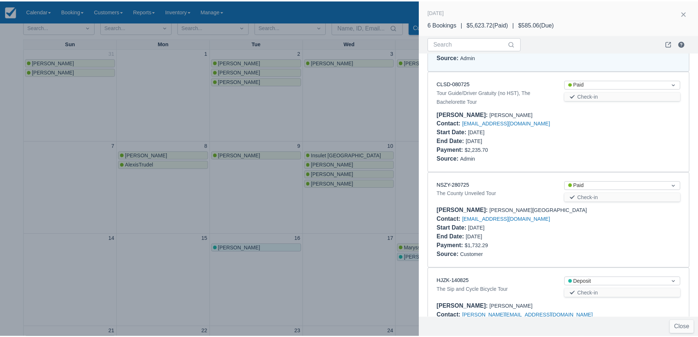
scroll to position [116, 0]
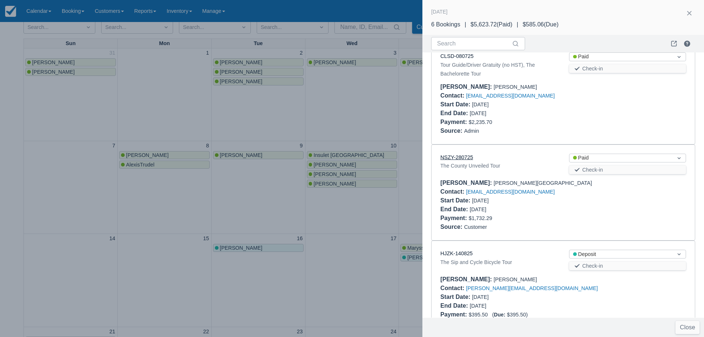
click at [463, 159] on link "NSZY-280725" at bounding box center [456, 157] width 33 height 6
click at [389, 107] on div at bounding box center [352, 168] width 704 height 337
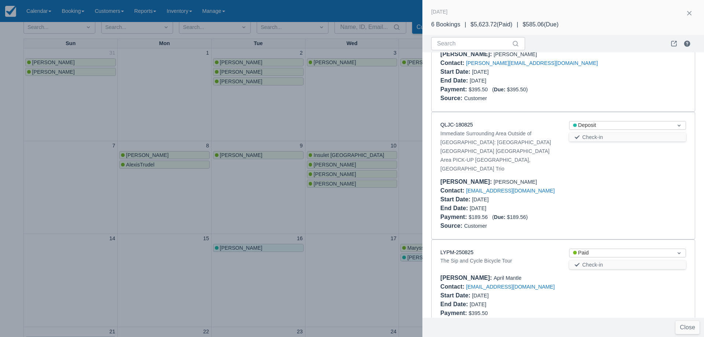
scroll to position [347, 0]
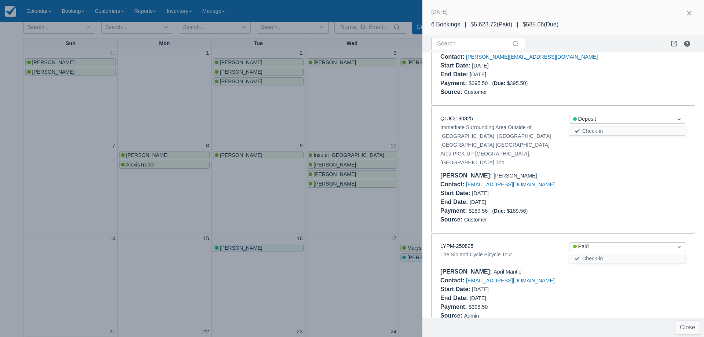
click at [465, 116] on link "QLJC-180825" at bounding box center [456, 118] width 33 height 6
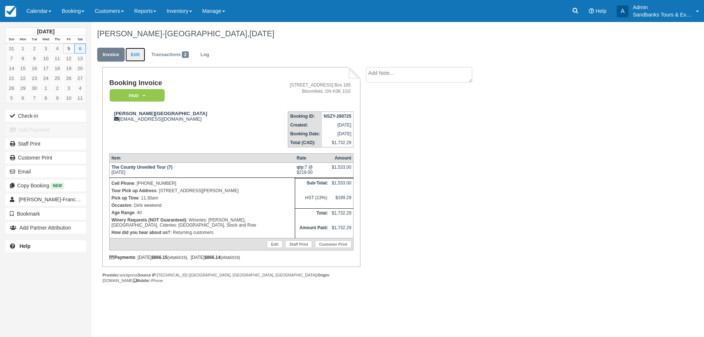
click at [139, 50] on link "Edit" at bounding box center [135, 55] width 20 height 14
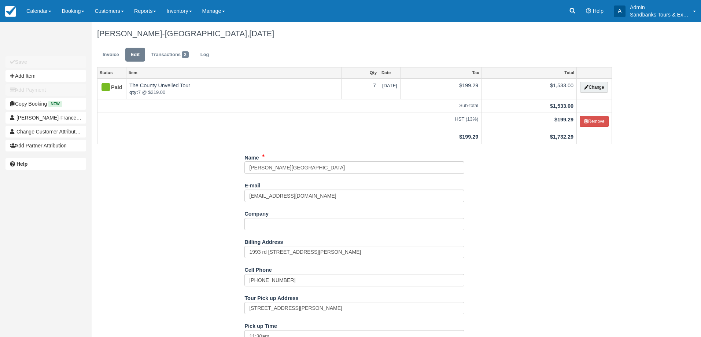
scroll to position [147, 0]
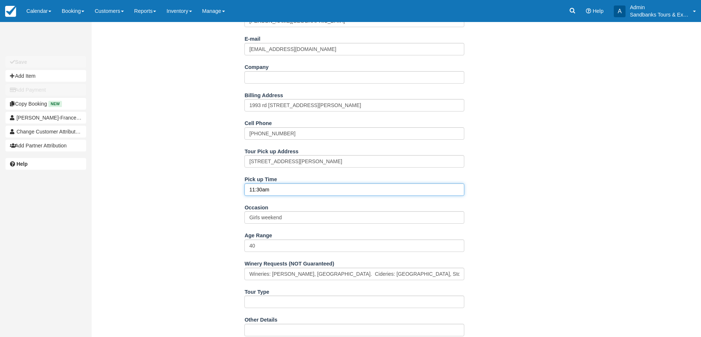
click at [256, 190] on input "11:30am" at bounding box center [355, 189] width 220 height 12
type input "11:00am"
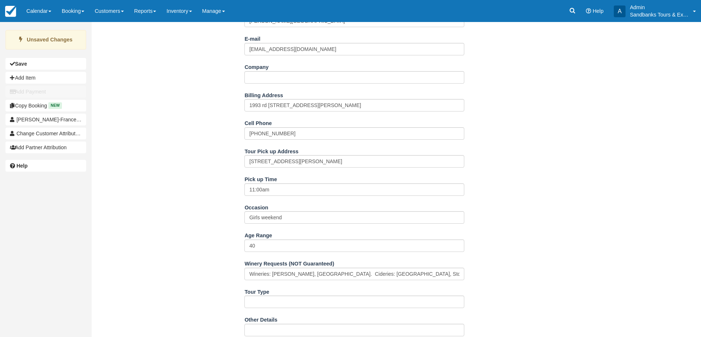
click at [234, 180] on div "Name [PERSON_NAME][GEOGRAPHIC_DATA] E-mail [EMAIL_ADDRESS][DOMAIN_NAME] Did you…" at bounding box center [355, 265] width 526 height 520
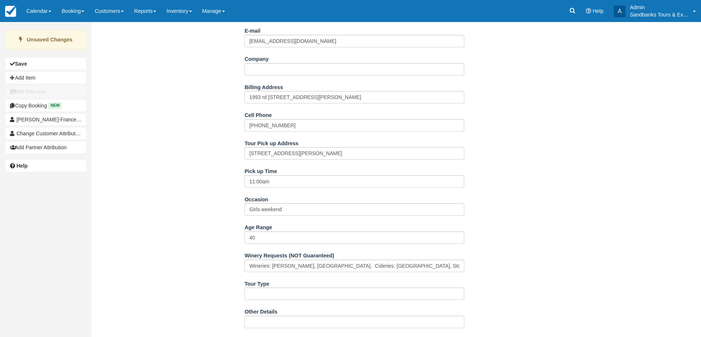
scroll to position [334, 0]
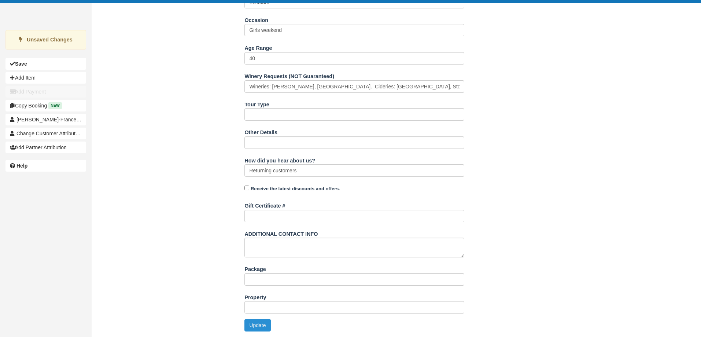
click at [257, 325] on button "Update" at bounding box center [258, 325] width 26 height 12
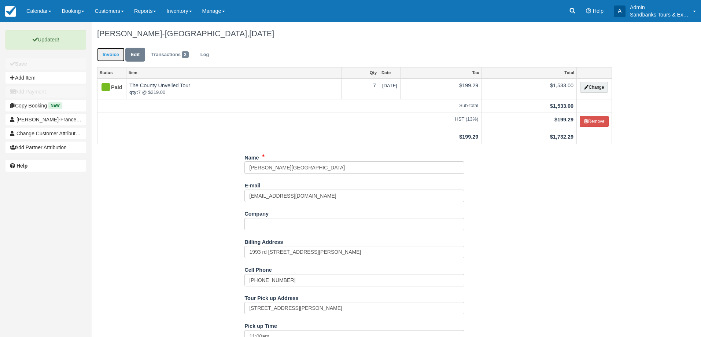
click at [116, 52] on link "Invoice" at bounding box center [110, 55] width 27 height 14
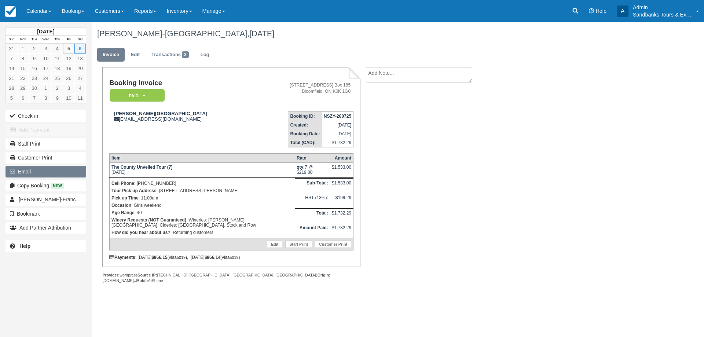
click at [33, 167] on button "Email" at bounding box center [45, 172] width 81 height 12
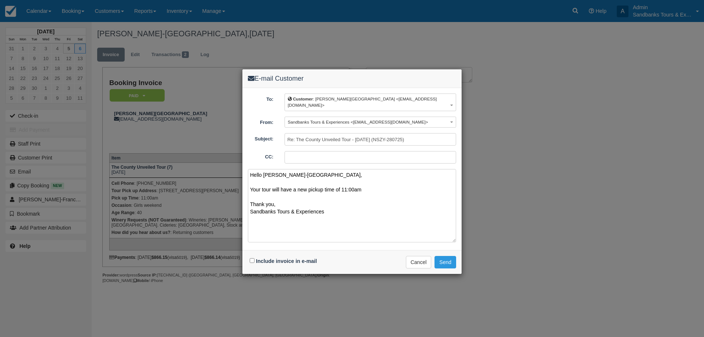
type textarea "Hello [PERSON_NAME]-[GEOGRAPHIC_DATA], Your tour will have a new pickup time of…"
click at [253, 258] on input "Include invoice in e-mail" at bounding box center [252, 260] width 5 height 5
checkbox input "true"
click at [446, 256] on button "Send" at bounding box center [445, 262] width 22 height 12
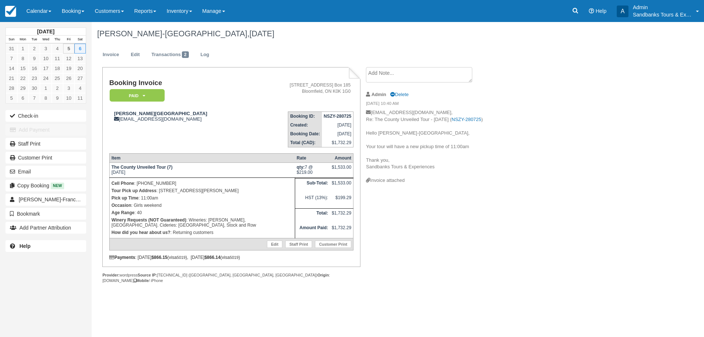
click at [474, 221] on div "Booking Invoice Paid   Pending Deposit Hold Deposit Waiting Cancelled BOOKED GI…" at bounding box center [293, 183] width 403 height 232
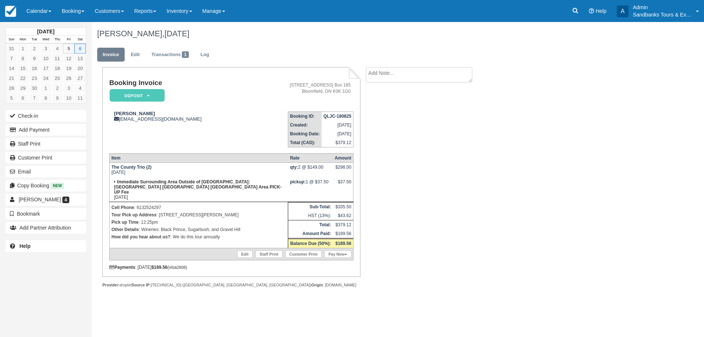
drag, startPoint x: 544, startPoint y: 249, endPoint x: 351, endPoint y: 320, distance: 205.7
click at [544, 249] on div "[PERSON_NAME], [DATE] Invoice Edit Transactions 1 Log Booking Invoice Deposit  …" at bounding box center [356, 163] width 528 height 282
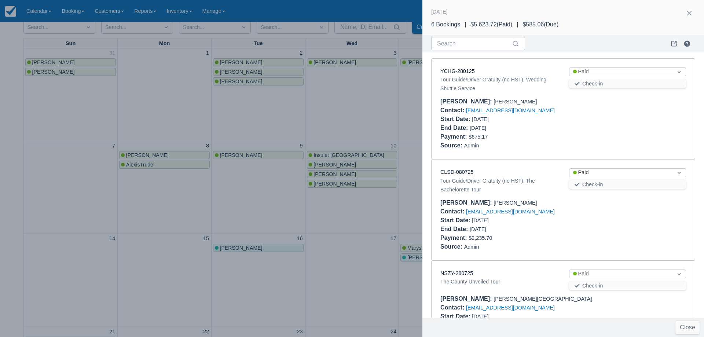
click at [219, 93] on div at bounding box center [352, 168] width 704 height 337
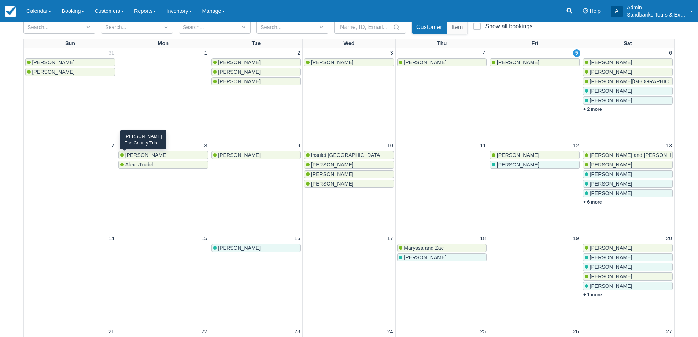
click at [151, 153] on div "[PERSON_NAME]" at bounding box center [163, 155] width 86 height 6
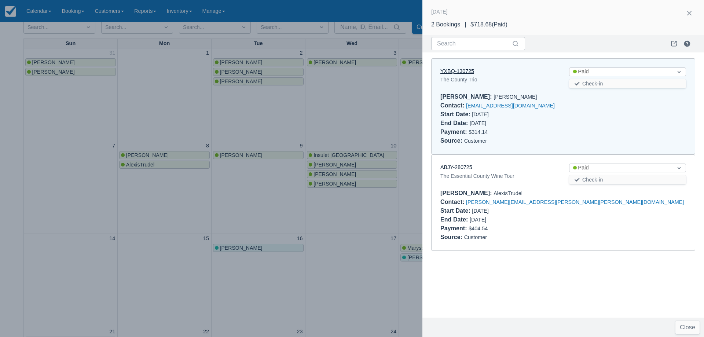
click at [464, 73] on link "YXBQ-130725" at bounding box center [457, 71] width 34 height 6
drag, startPoint x: 270, startPoint y: 194, endPoint x: 220, endPoint y: 164, distance: 58.9
click at [266, 187] on div at bounding box center [352, 168] width 704 height 337
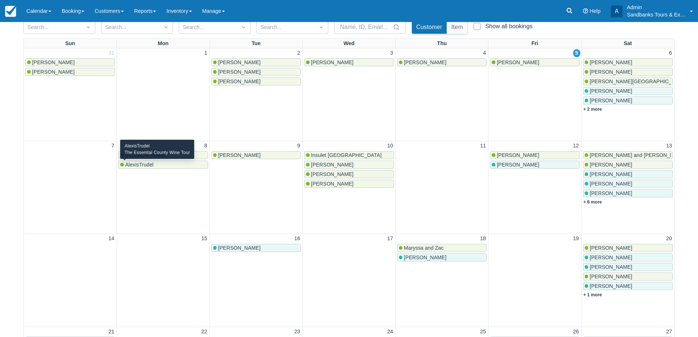
click at [164, 164] on div "AlexisTrudel" at bounding box center [163, 165] width 86 height 6
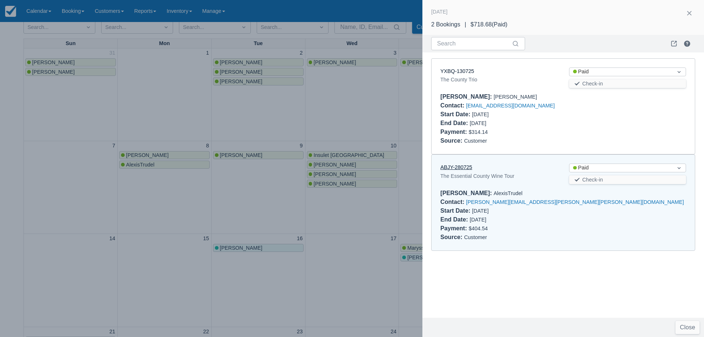
click at [463, 167] on link "ABJY-280725" at bounding box center [456, 167] width 32 height 6
click at [187, 113] on div at bounding box center [352, 168] width 704 height 337
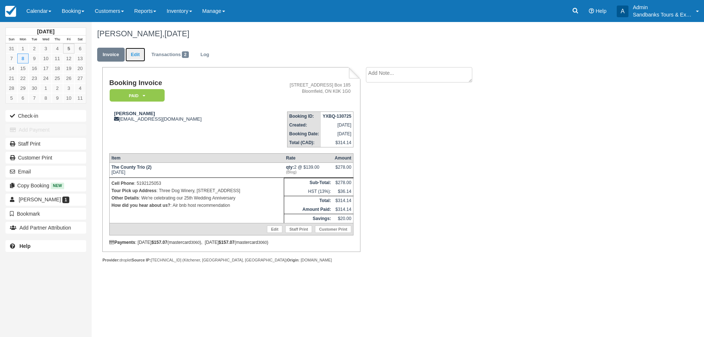
click at [140, 57] on link "Edit" at bounding box center [135, 55] width 20 height 14
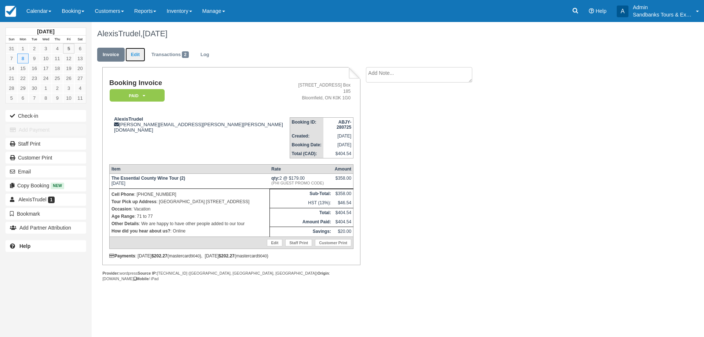
click at [131, 54] on link "Edit" at bounding box center [135, 55] width 20 height 14
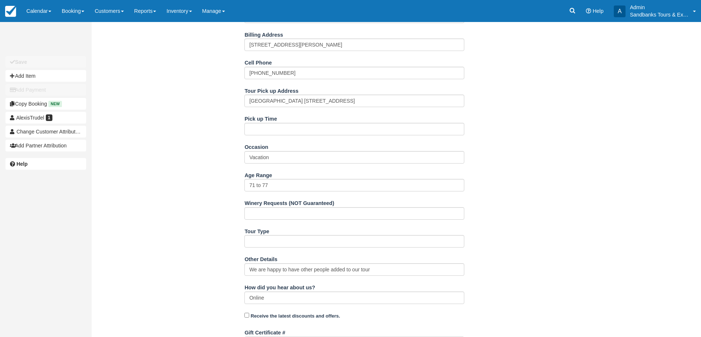
scroll to position [257, 0]
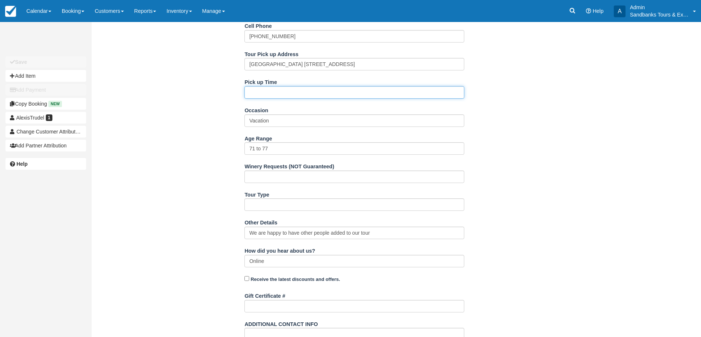
click at [301, 97] on input "Pick up Time" at bounding box center [355, 92] width 220 height 12
type input "12:30"
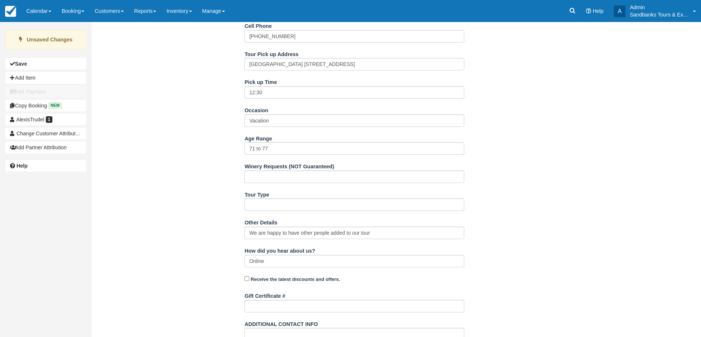
click at [194, 115] on div "Name AlexisTrudel E-mail [PERSON_NAME][EMAIL_ADDRESS][PERSON_NAME][PERSON_NAME]…" at bounding box center [355, 168] width 526 height 520
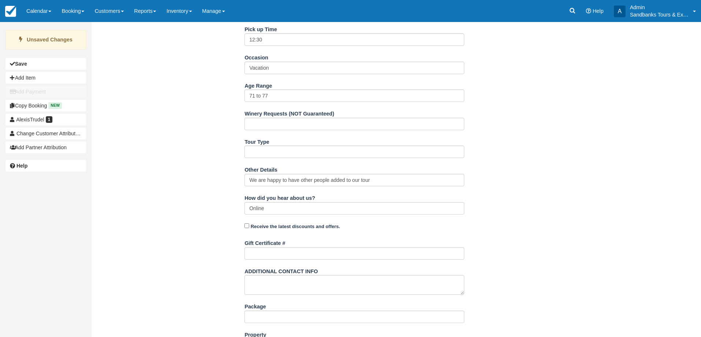
scroll to position [347, 0]
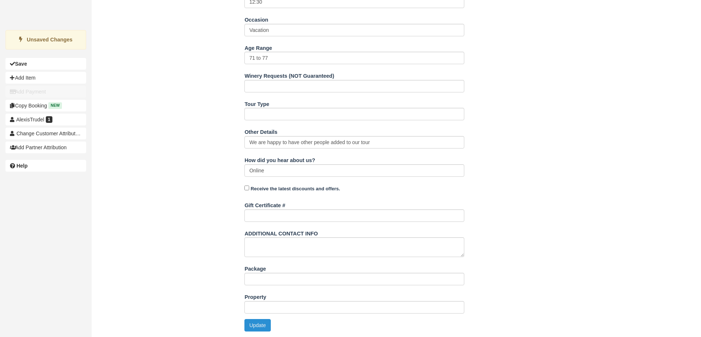
click at [258, 331] on button "Update" at bounding box center [258, 325] width 26 height 12
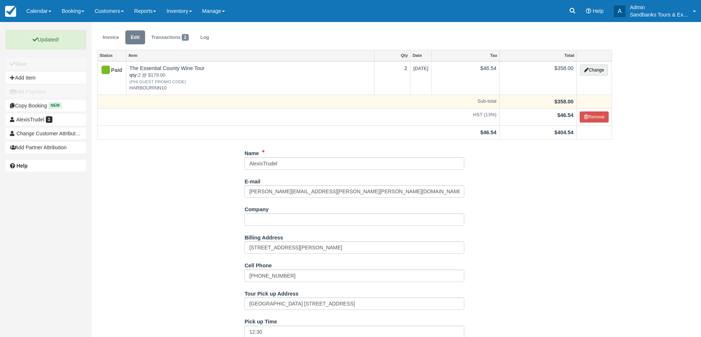
scroll to position [0, 0]
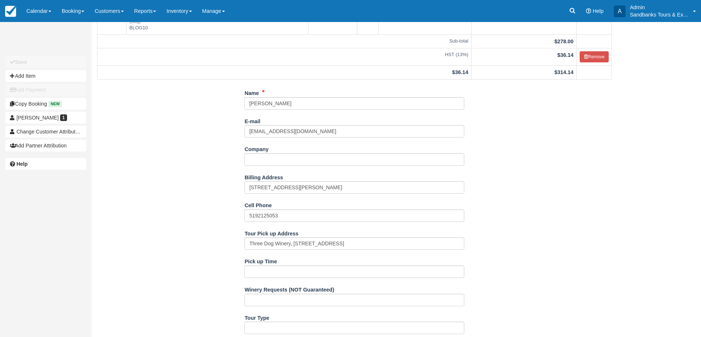
scroll to position [291, 0]
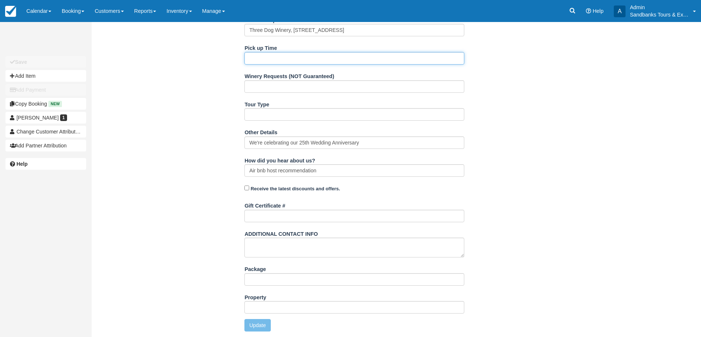
click at [255, 59] on input "Pick up Time" at bounding box center [355, 58] width 220 height 12
type input "12:00"
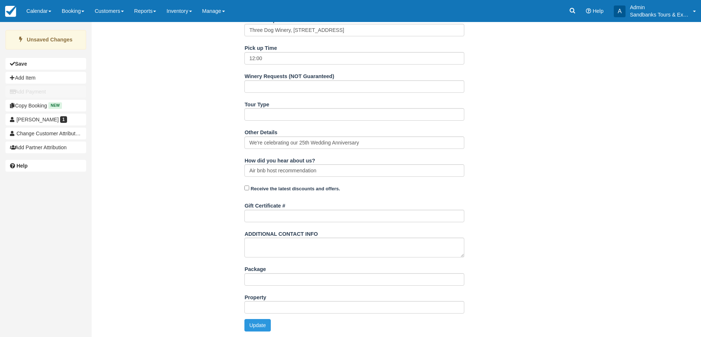
click at [187, 84] on div "Name Lisa Haas E-mail lisah1464@gmail.com Did you mean ? Company Billing Addres…" at bounding box center [355, 105] width 526 height 463
click at [262, 331] on button "Update" at bounding box center [258, 325] width 26 height 12
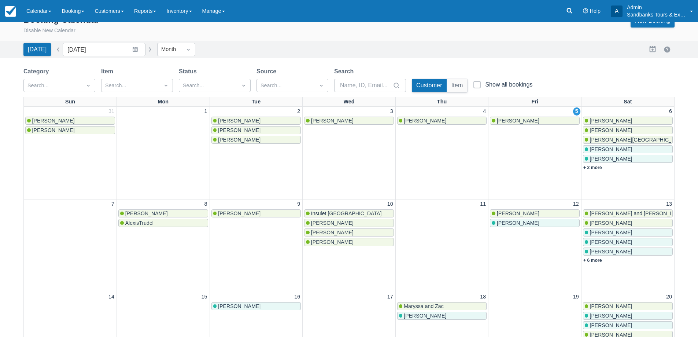
scroll to position [147, 0]
